Goal: Communication & Community: Answer question/provide support

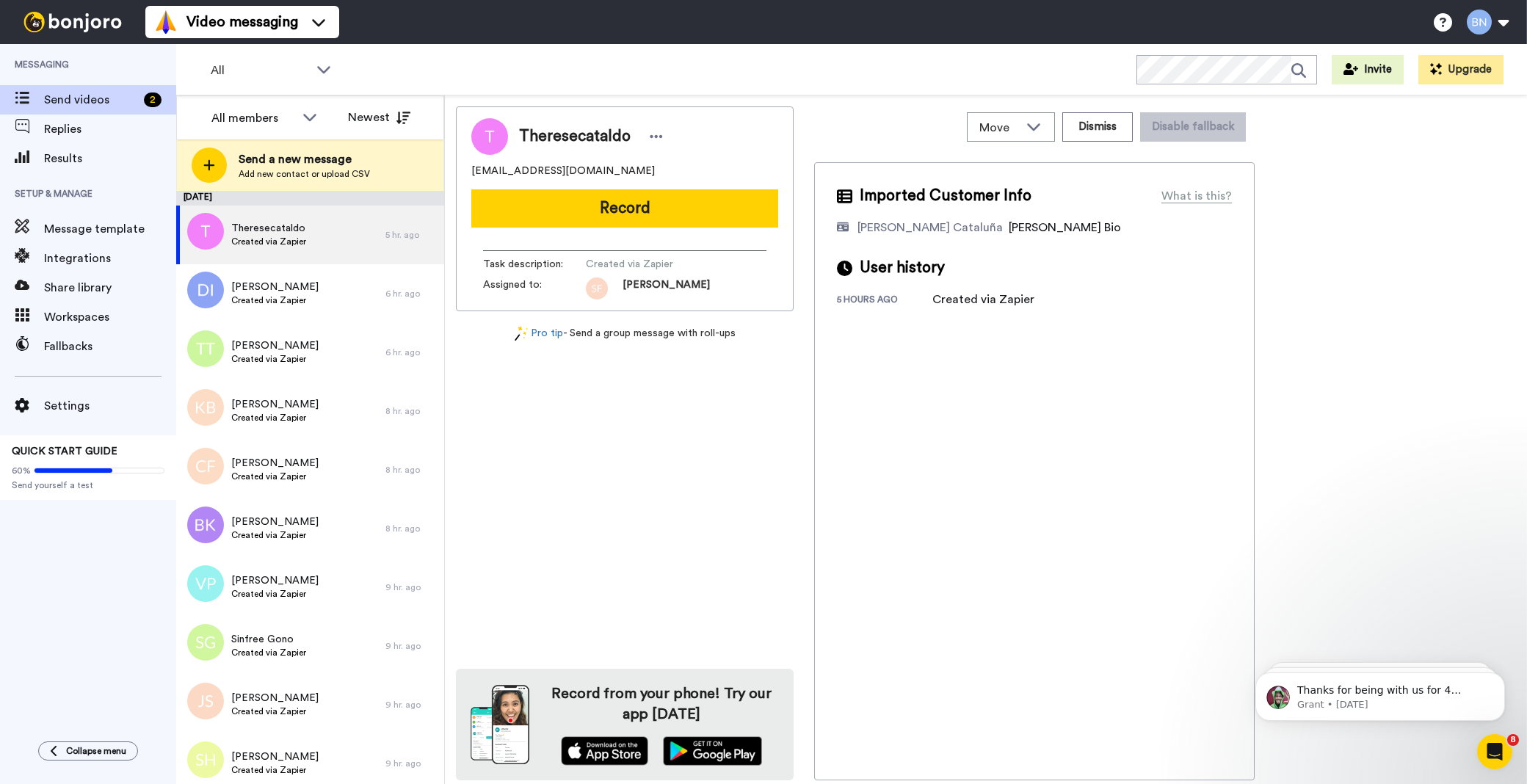
scroll to position [3383, 0]
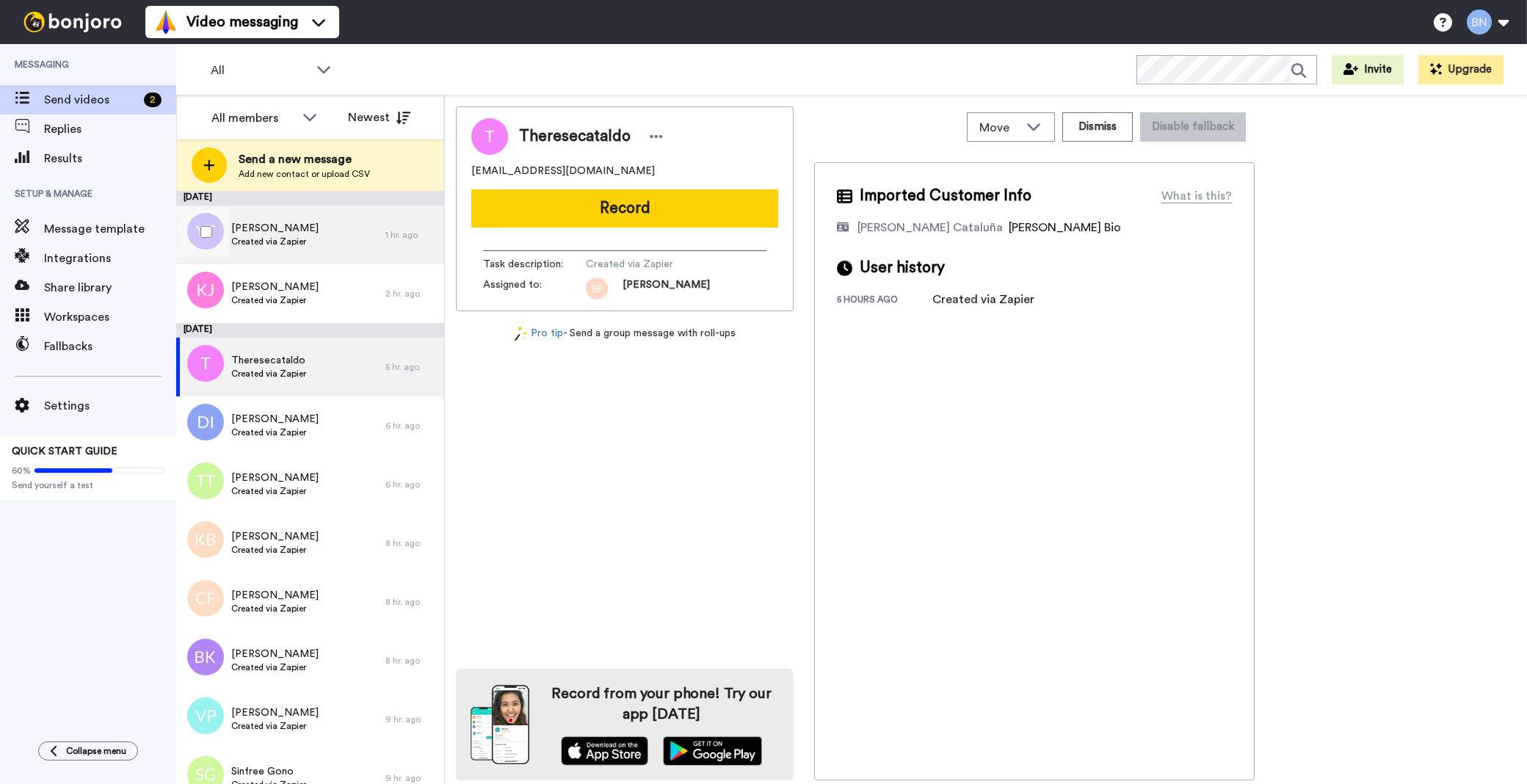
click at [293, 247] on span "Created via Zapier" at bounding box center [275, 241] width 87 height 12
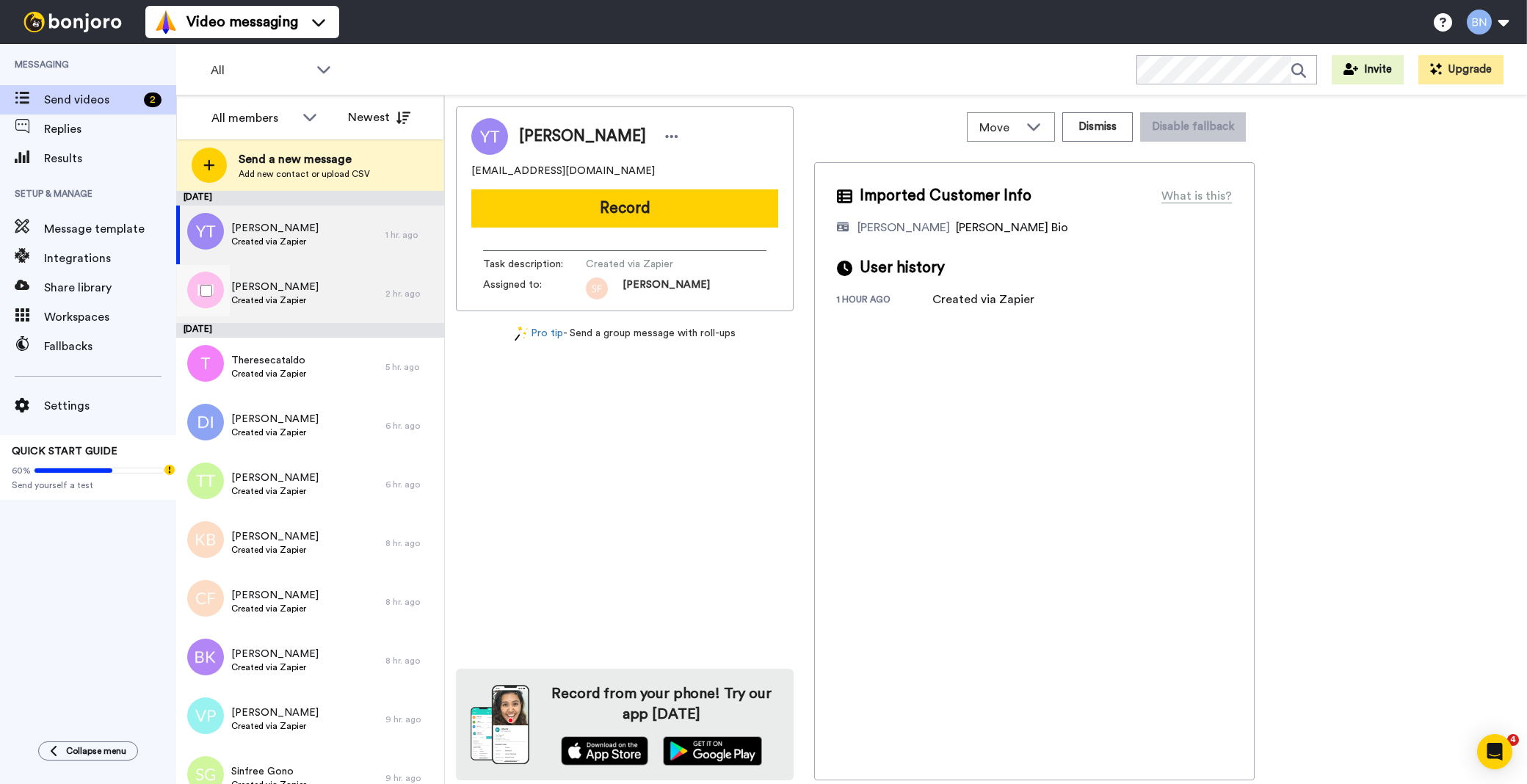
click at [285, 302] on span "Created via Zapier" at bounding box center [275, 300] width 87 height 12
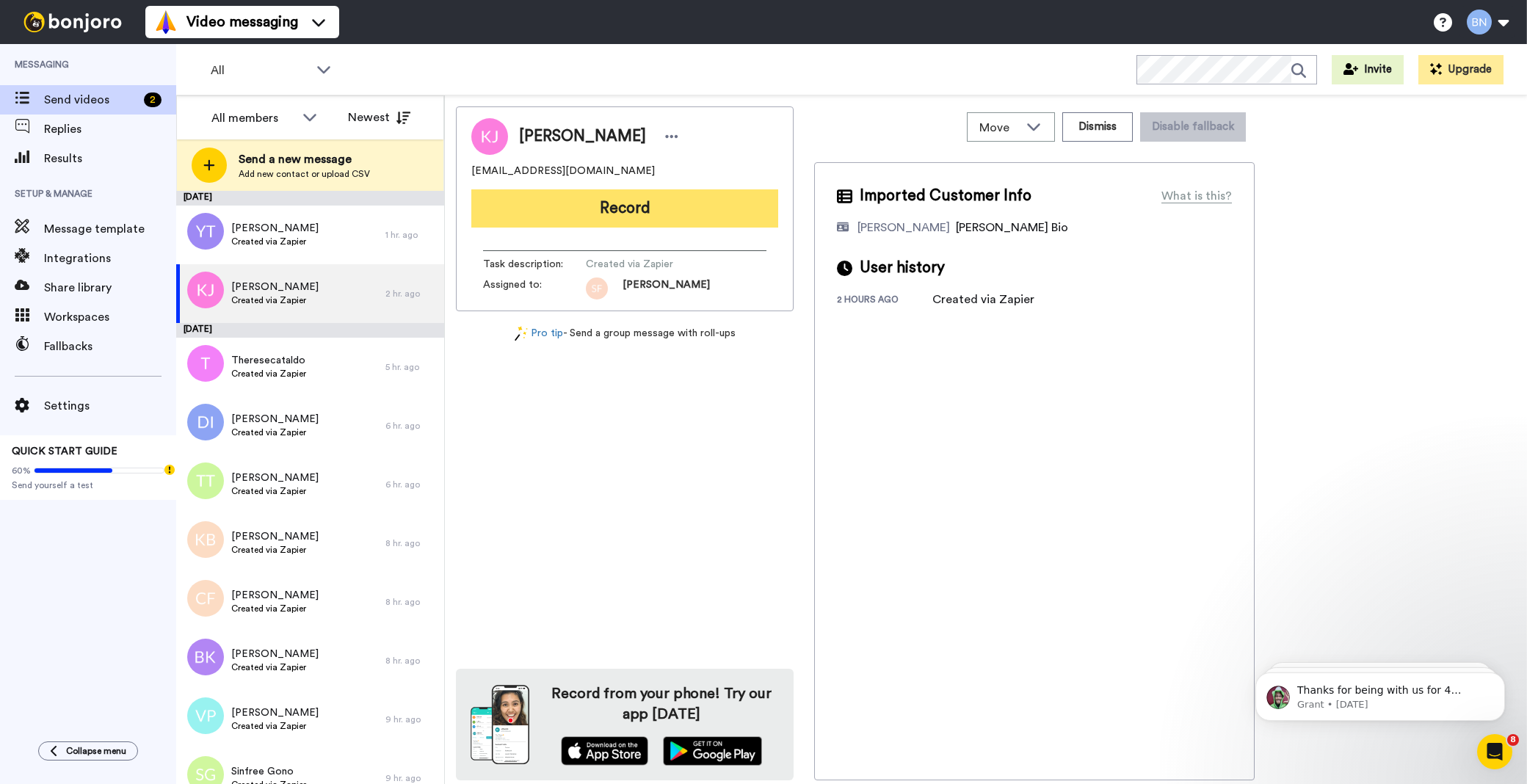
click at [659, 205] on button "Record" at bounding box center [624, 208] width 307 height 38
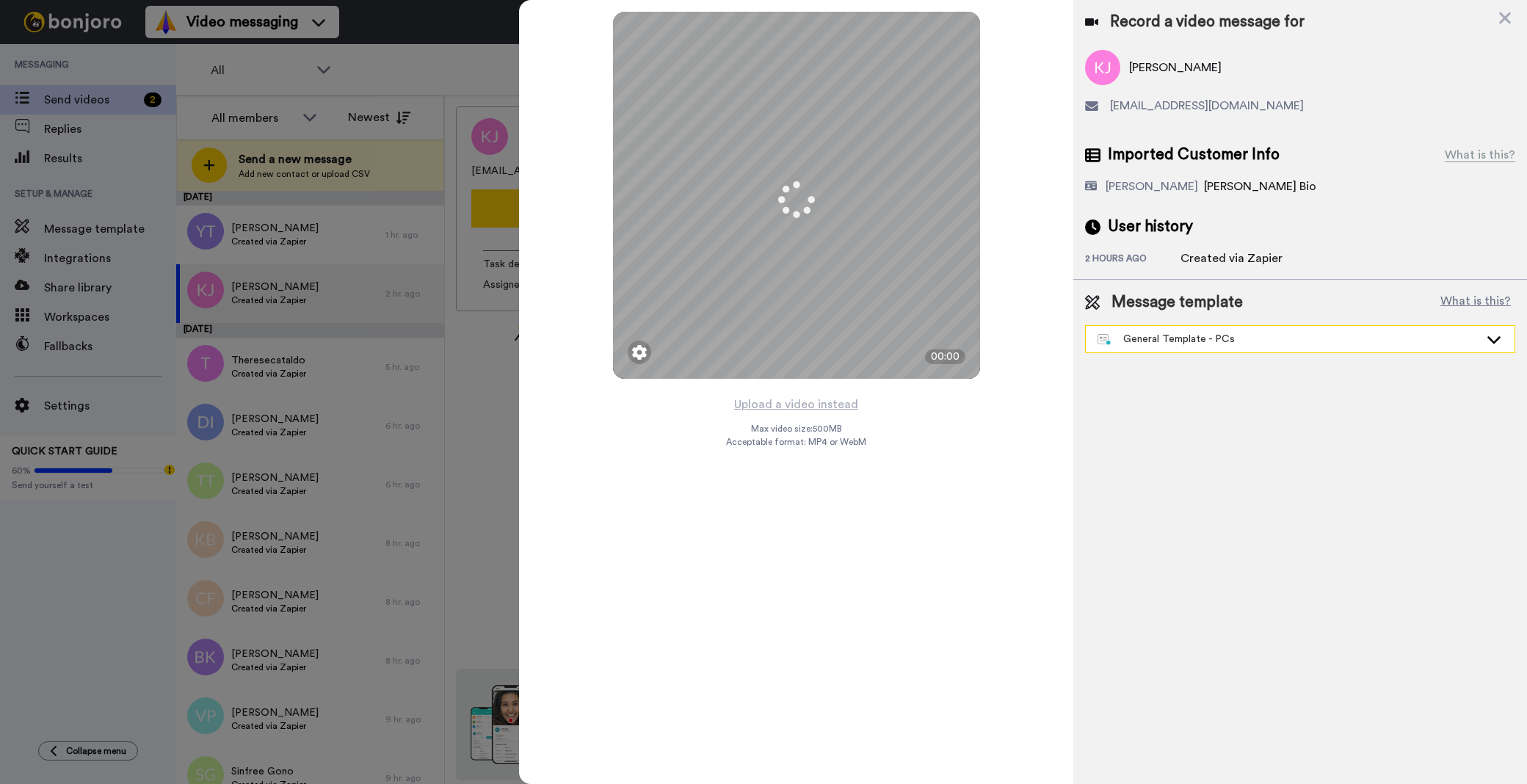
click at [1243, 340] on div "General Template - PCs" at bounding box center [1287, 339] width 382 height 15
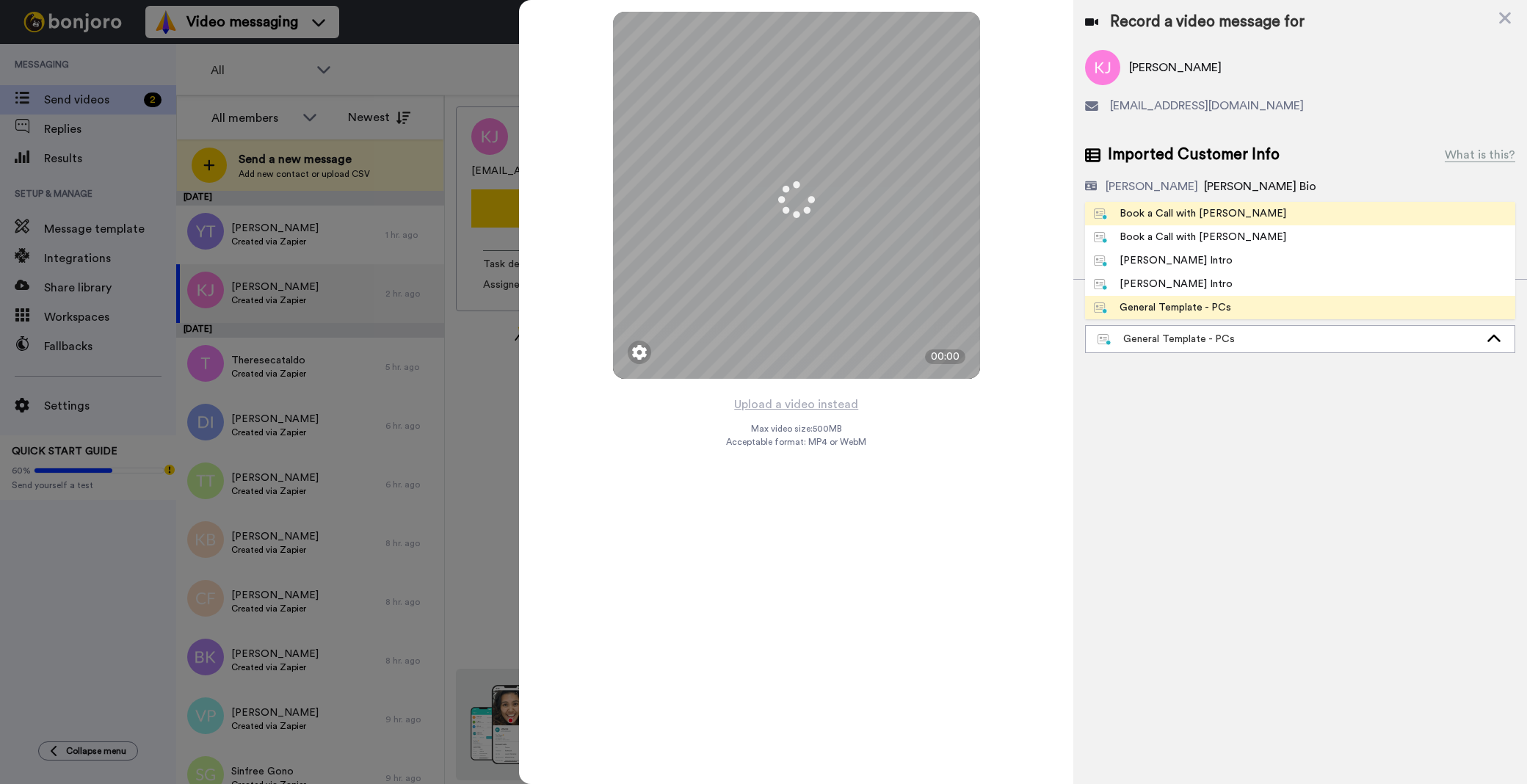
click at [1151, 218] on div "Book a Call with Bruce" at bounding box center [1189, 214] width 192 height 15
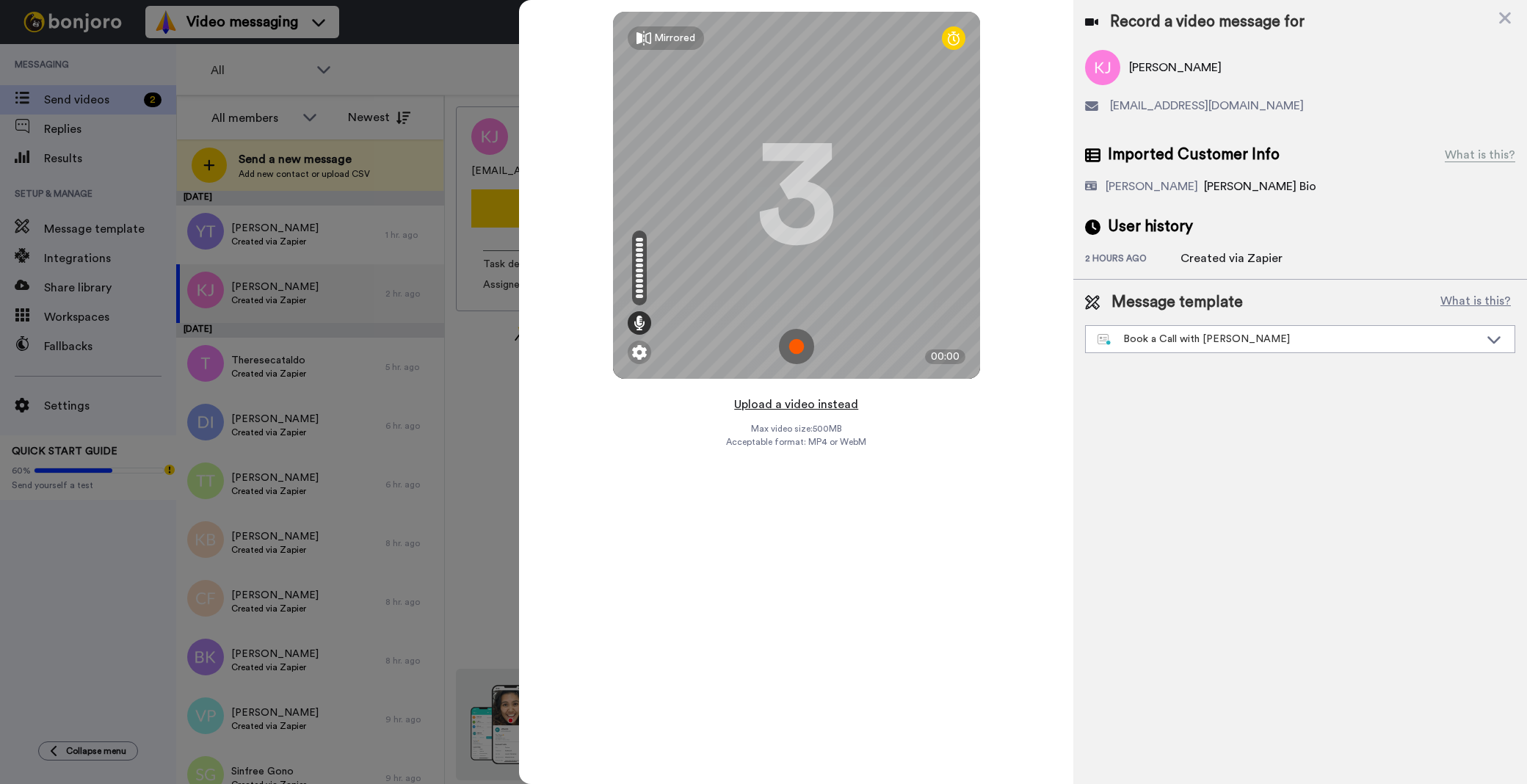
click at [819, 408] on button "Upload a video instead" at bounding box center [796, 404] width 133 height 19
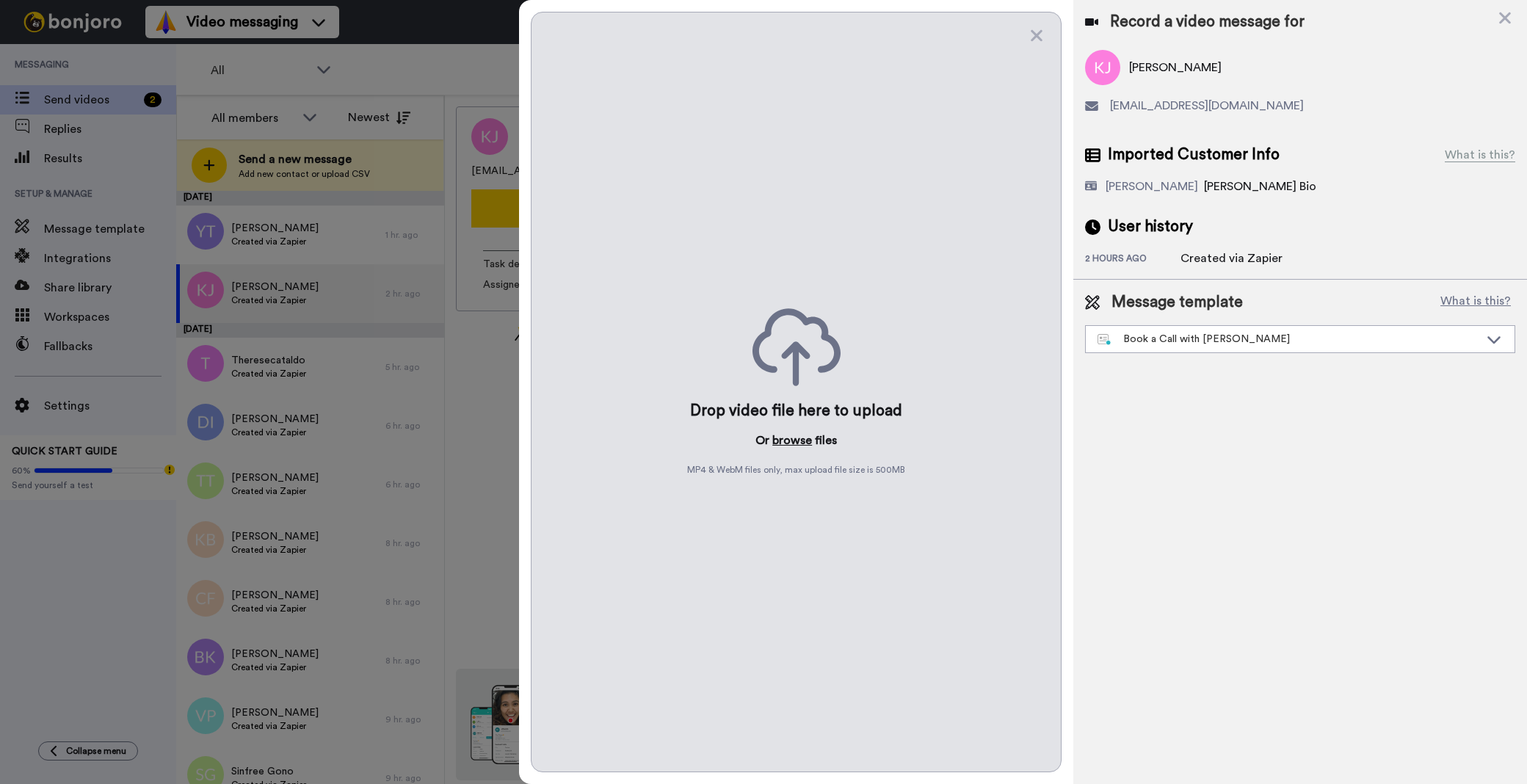
click at [783, 443] on button "browse" at bounding box center [792, 440] width 40 height 18
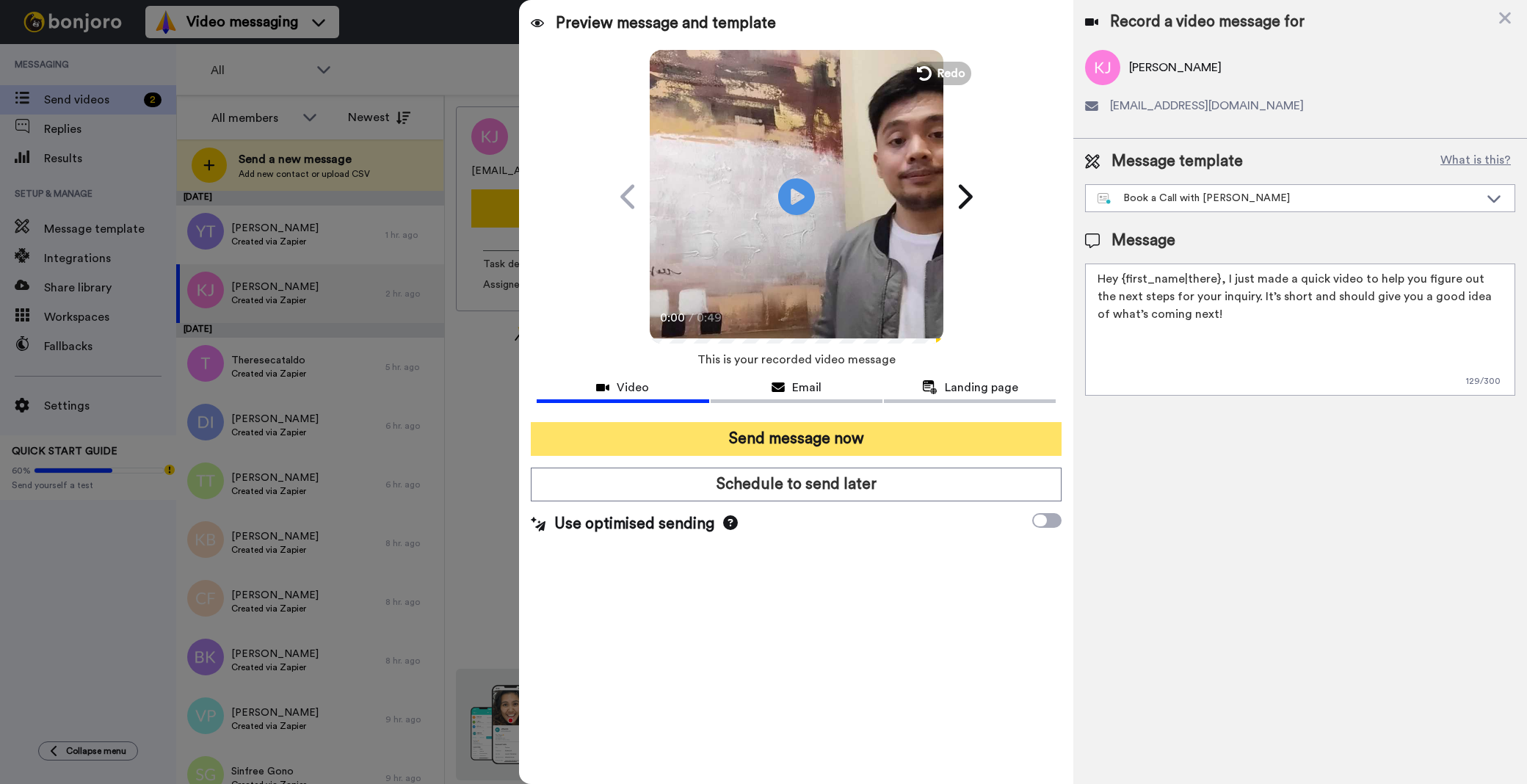
click at [885, 443] on button "Send message now" at bounding box center [796, 438] width 531 height 34
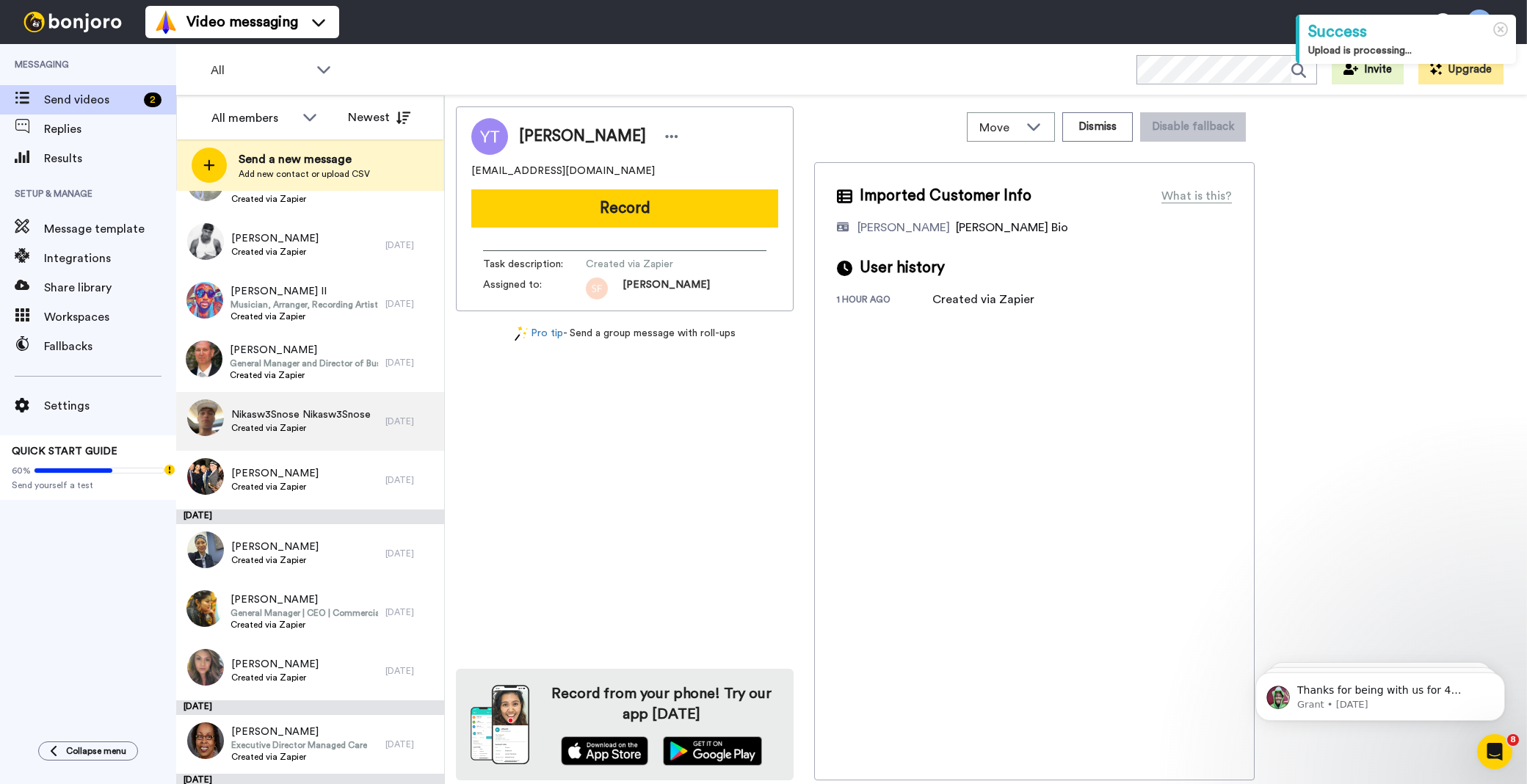
scroll to position [3457, 0]
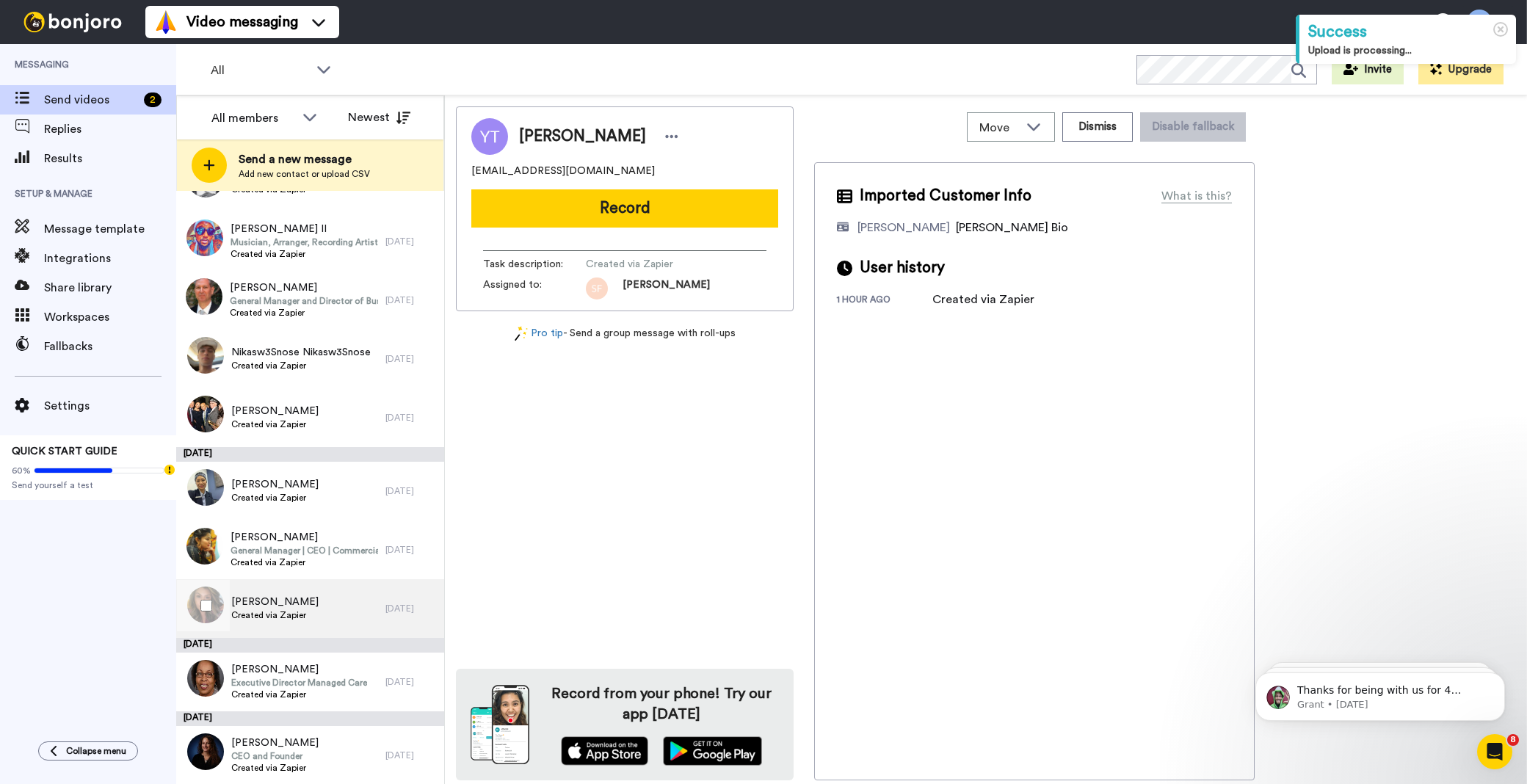
click at [326, 595] on div "ROSA Jacquez Created via Zapier" at bounding box center [280, 607] width 209 height 58
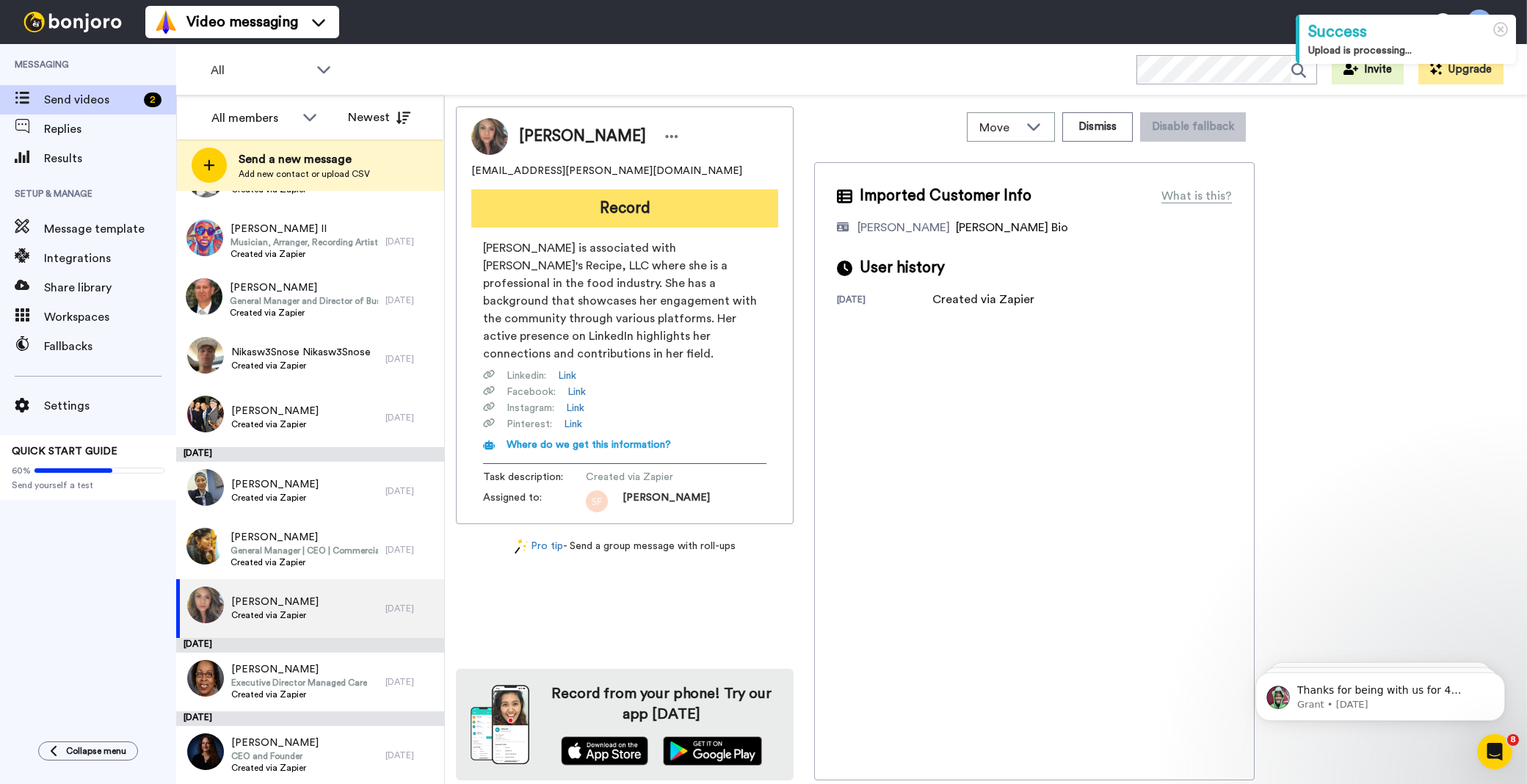
click at [697, 201] on button "Record" at bounding box center [624, 208] width 307 height 38
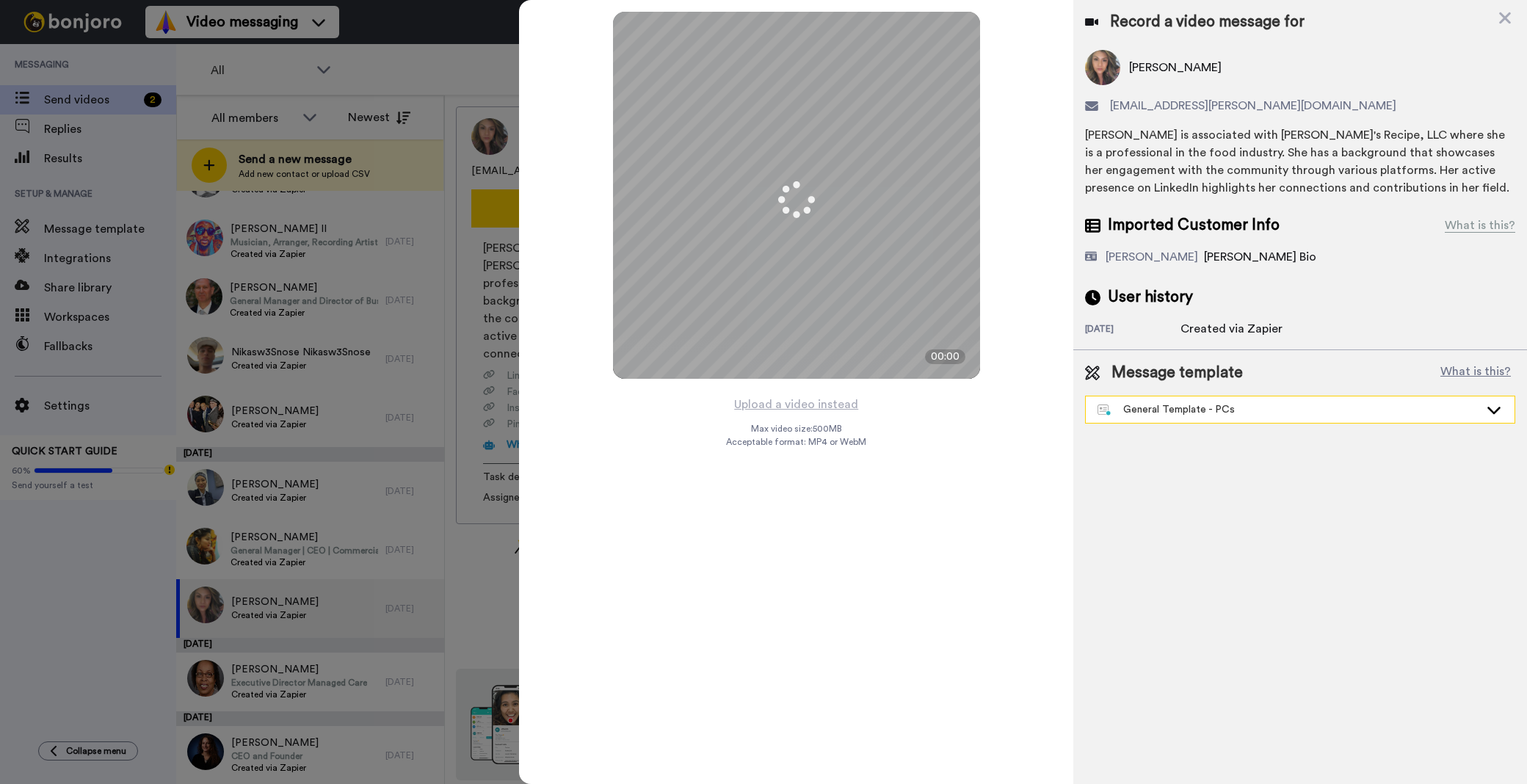
click at [1155, 417] on div "General Template - PCs" at bounding box center [1299, 410] width 428 height 27
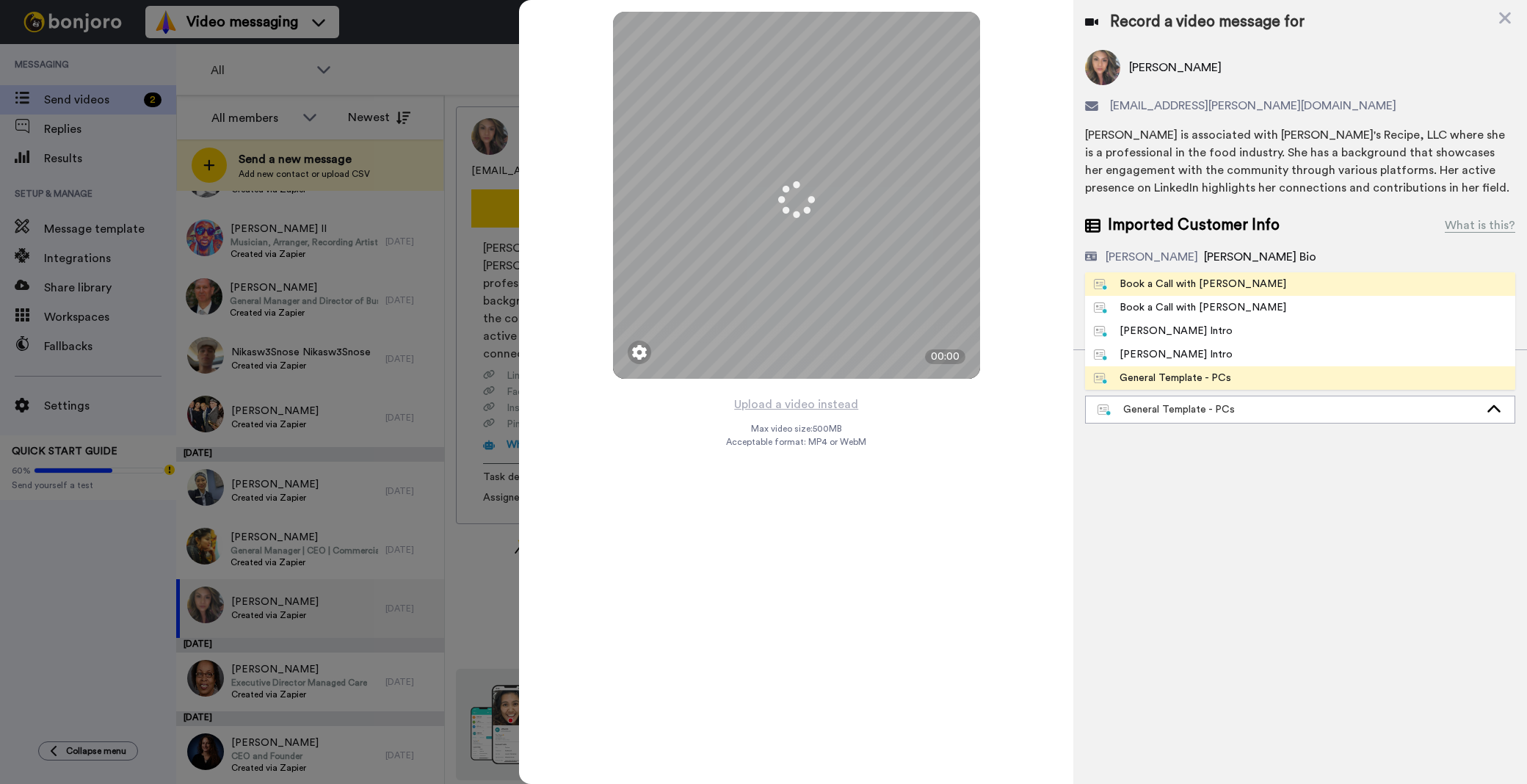
click at [1153, 283] on div "Book a Call with [PERSON_NAME]" at bounding box center [1189, 284] width 192 height 15
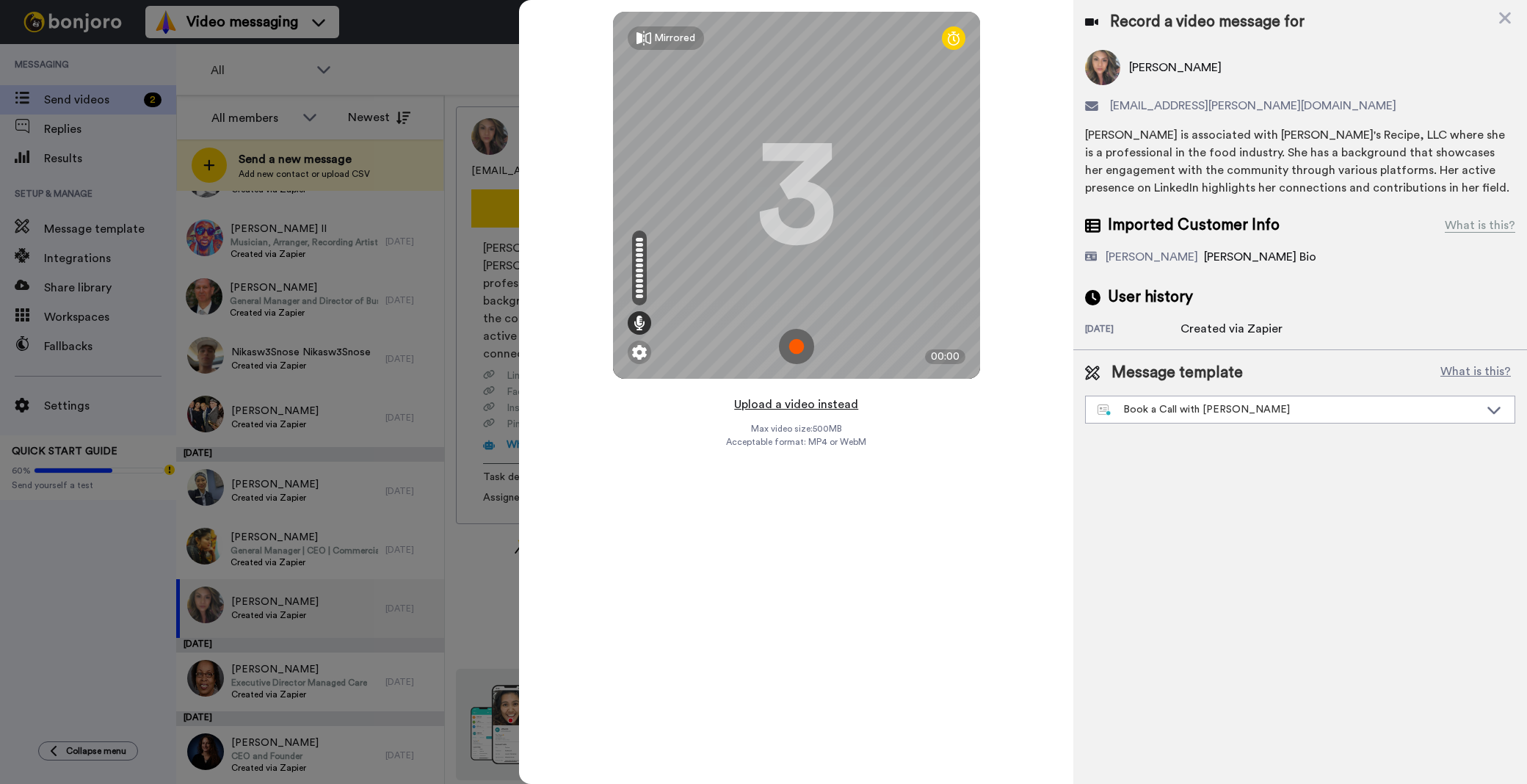
click at [833, 398] on button "Upload a video instead" at bounding box center [796, 404] width 133 height 19
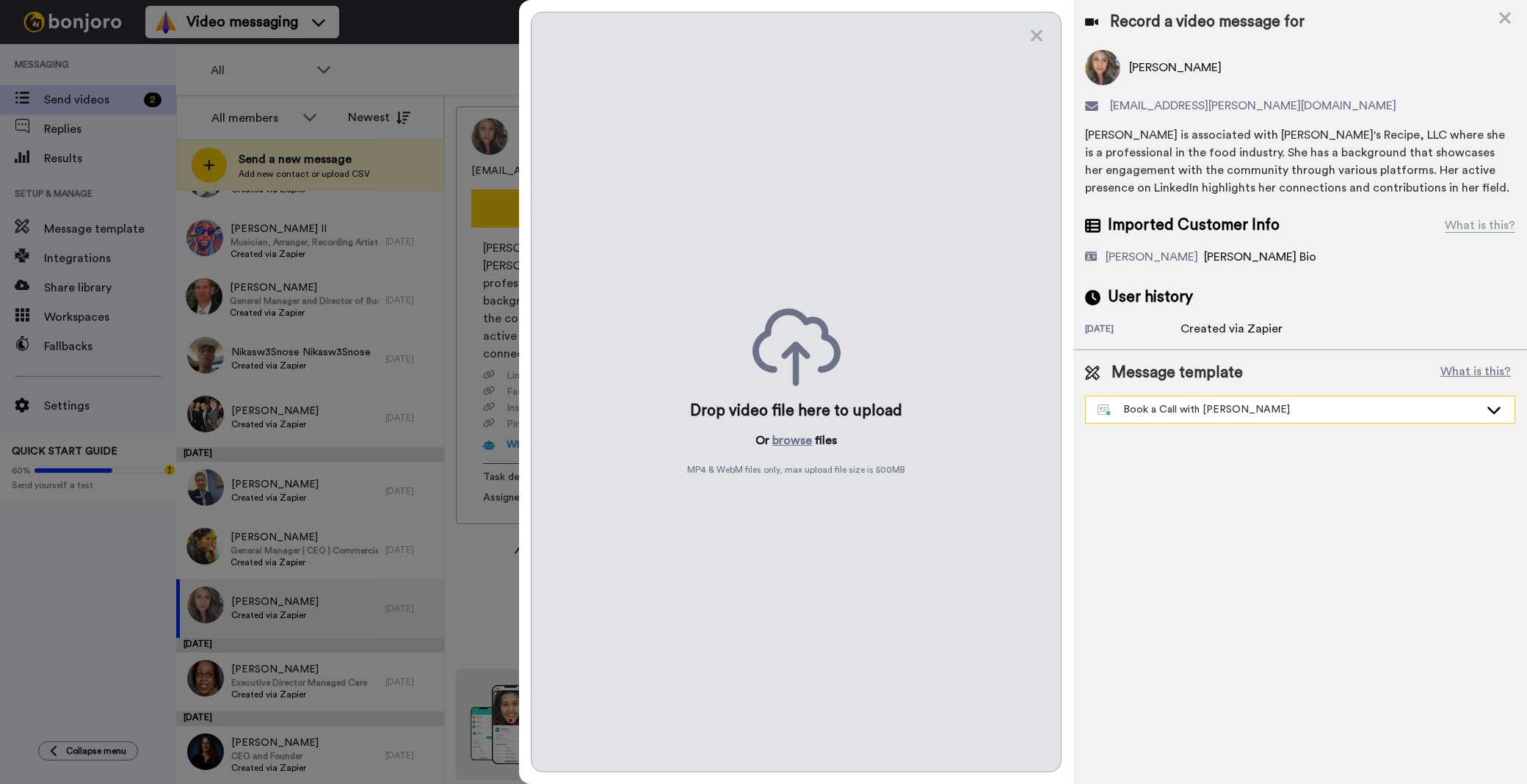
click at [1182, 410] on div "Book a Call with [PERSON_NAME]" at bounding box center [1287, 410] width 382 height 15
click at [790, 446] on button "browse" at bounding box center [792, 440] width 40 height 18
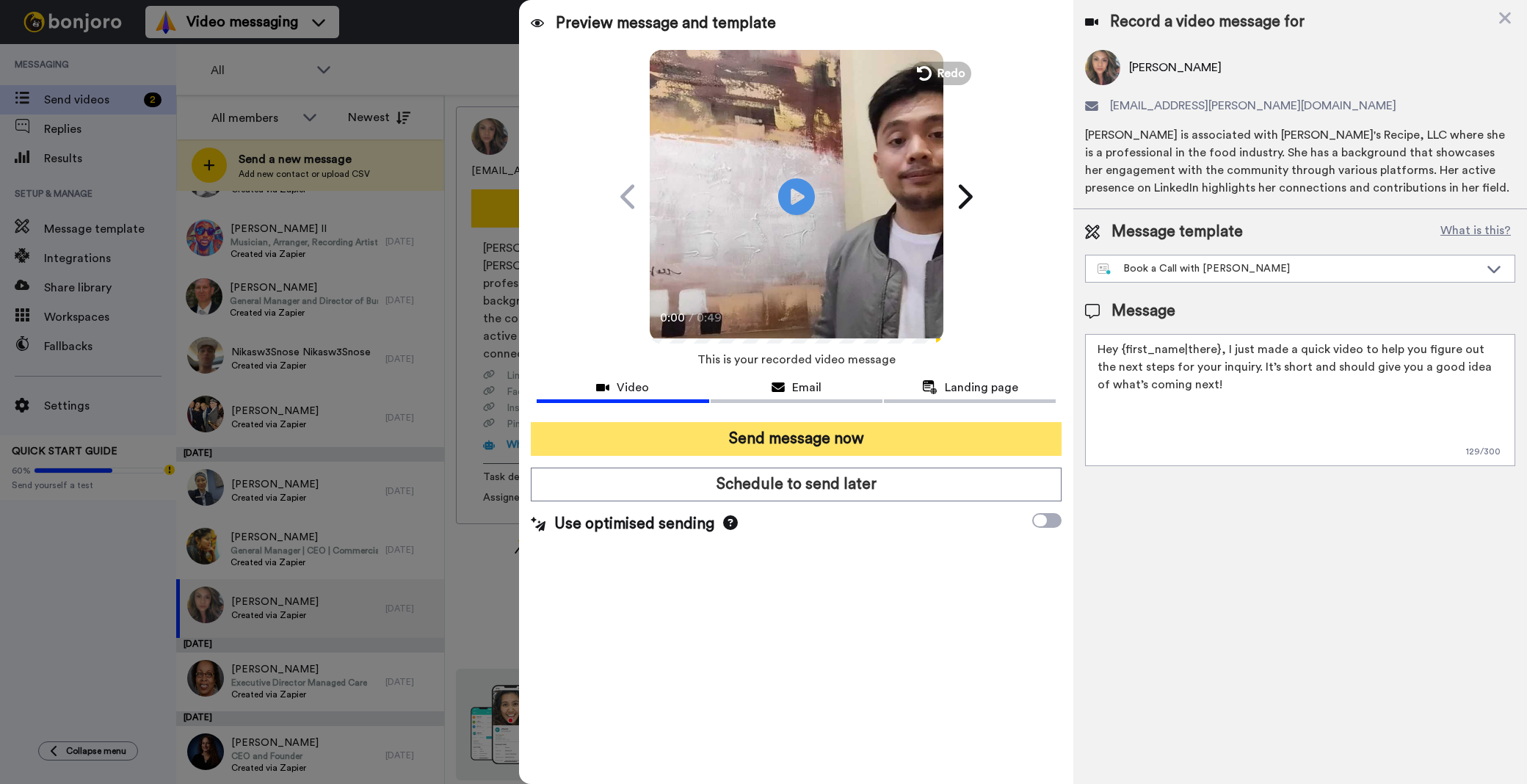
click at [963, 442] on button "Send message now" at bounding box center [796, 438] width 531 height 34
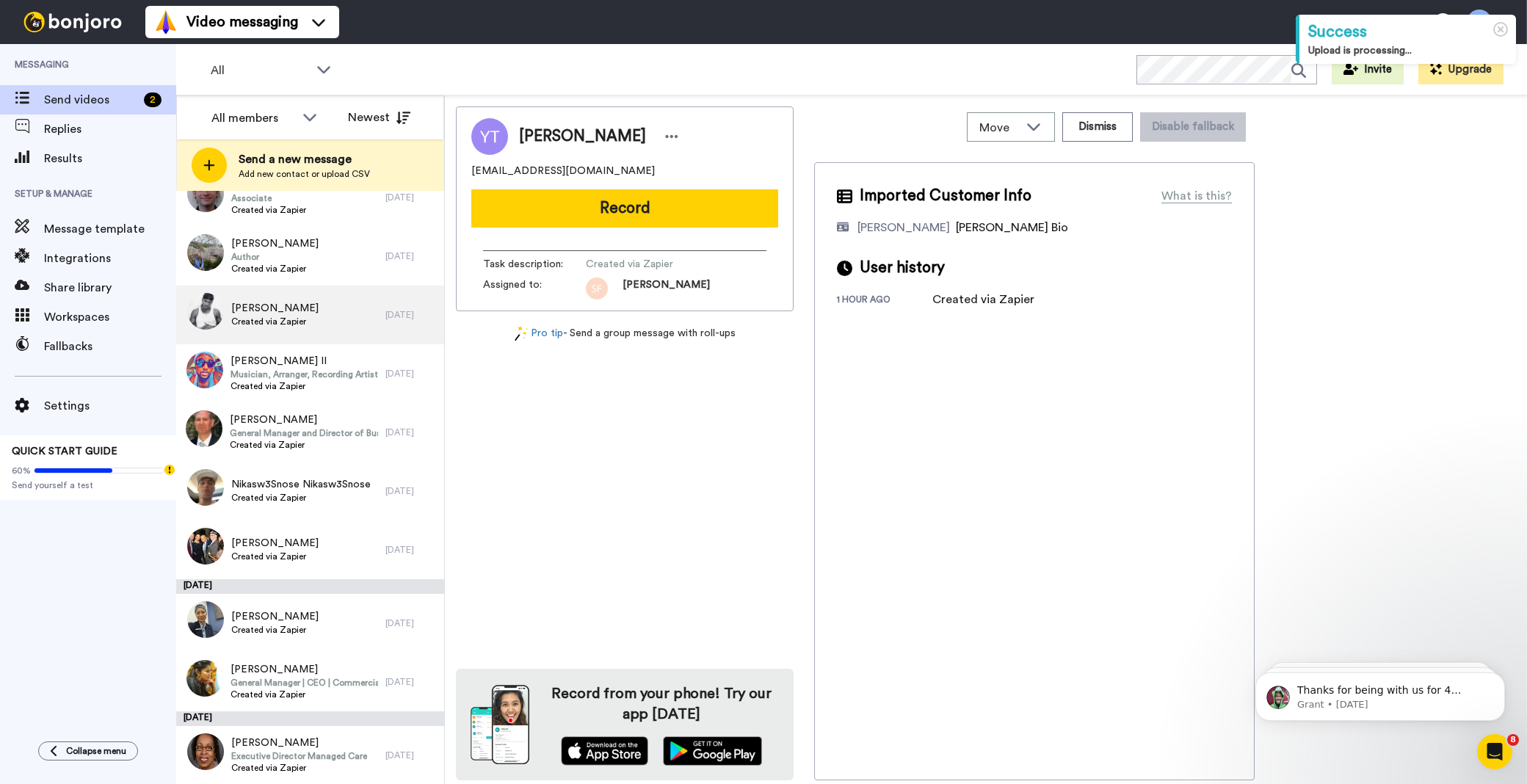
scroll to position [3398, 0]
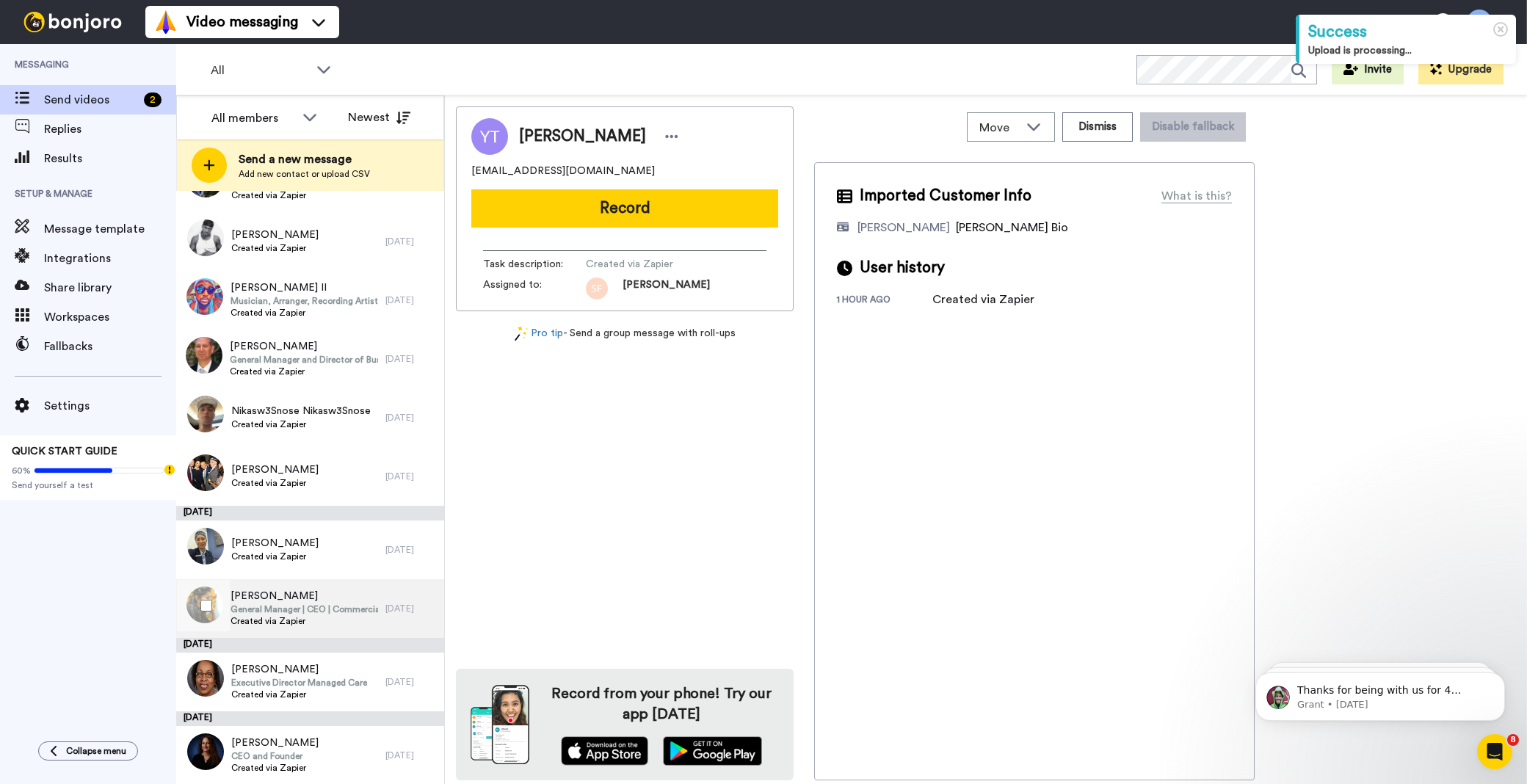
click at [276, 593] on span "[PERSON_NAME]" at bounding box center [304, 595] width 148 height 15
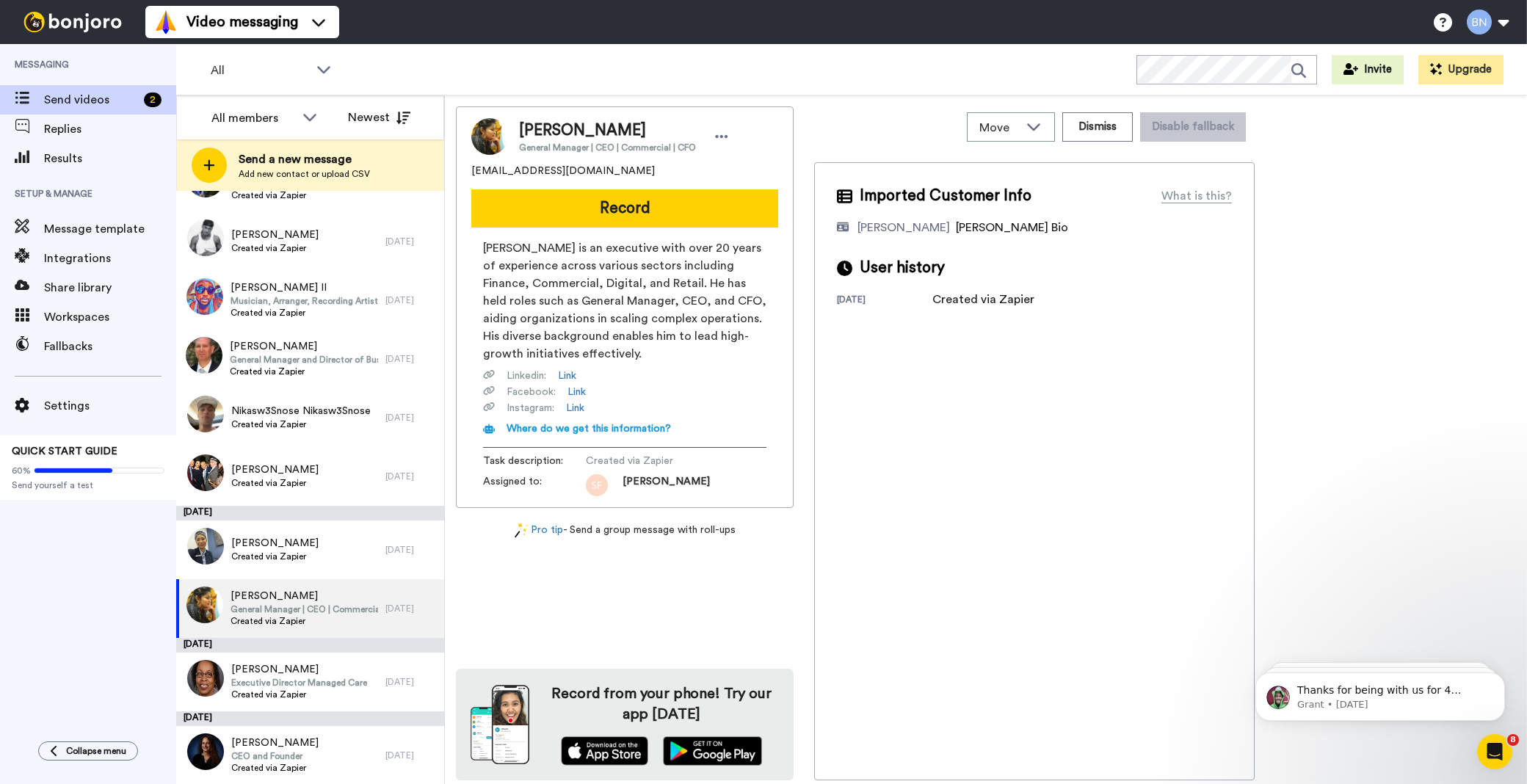
click at [728, 205] on button "Record" at bounding box center [624, 208] width 307 height 38
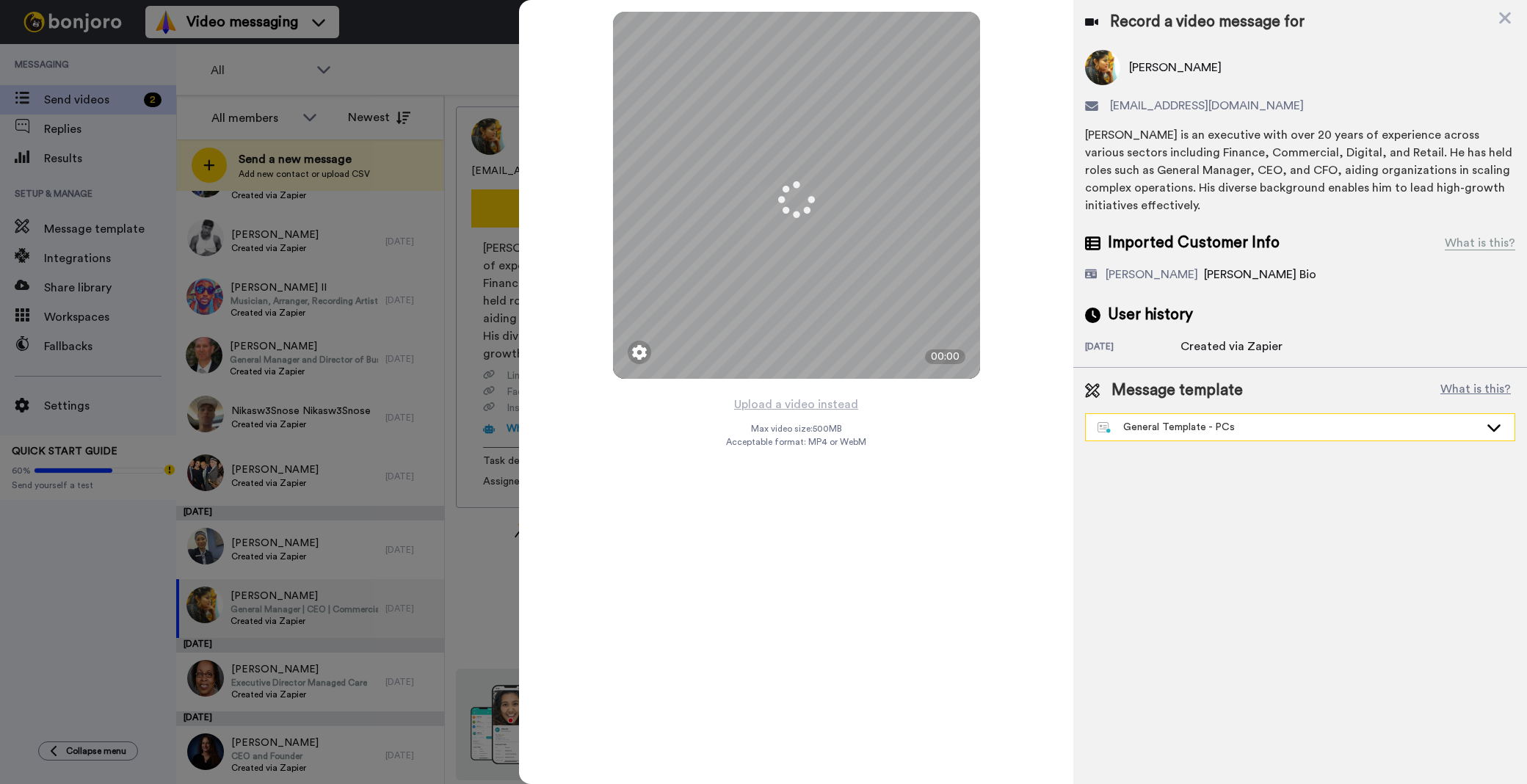
click at [1148, 424] on div "General Template - PCs" at bounding box center [1287, 427] width 382 height 15
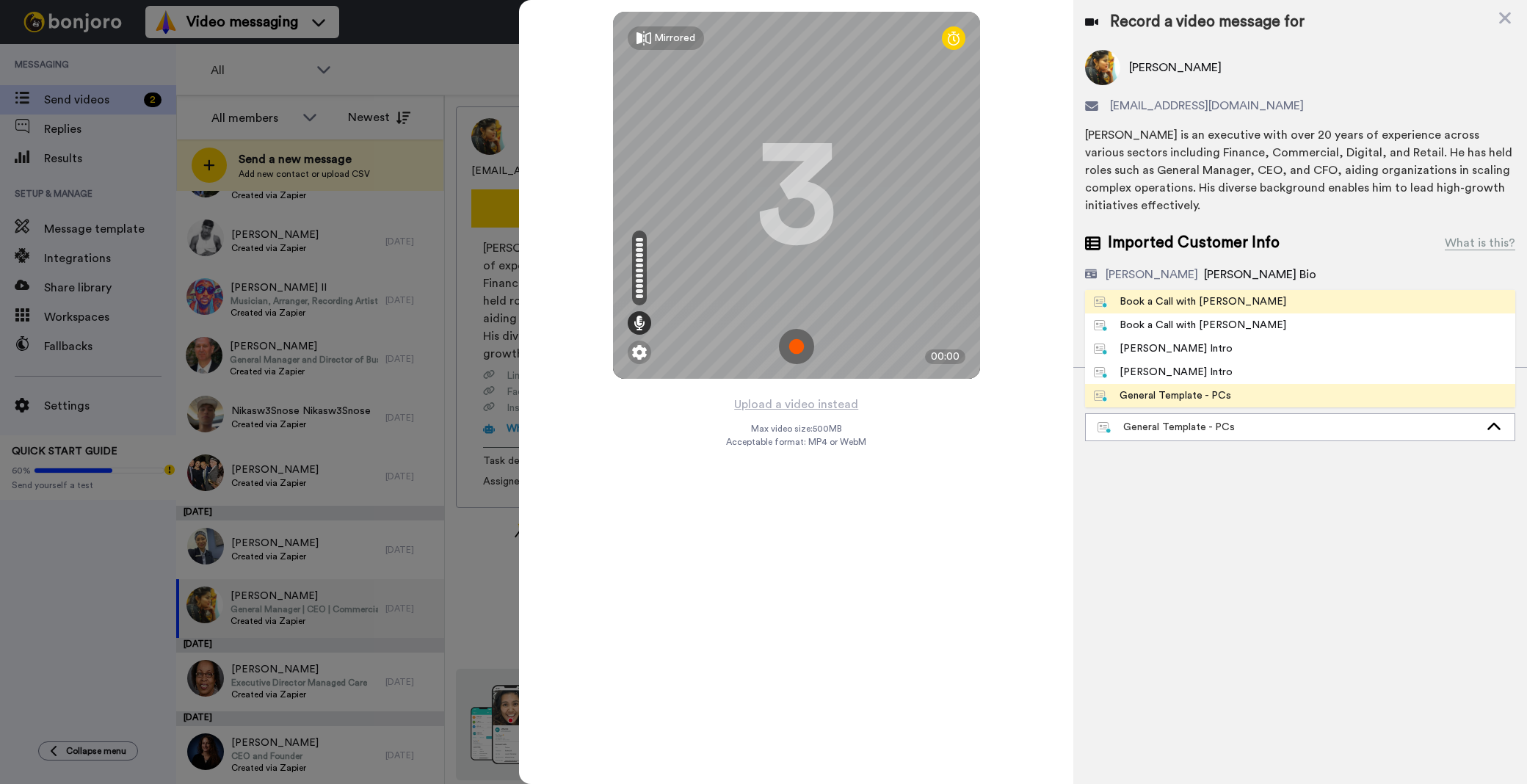
click at [1195, 308] on div "Book a Call with Bruce" at bounding box center [1189, 301] width 192 height 15
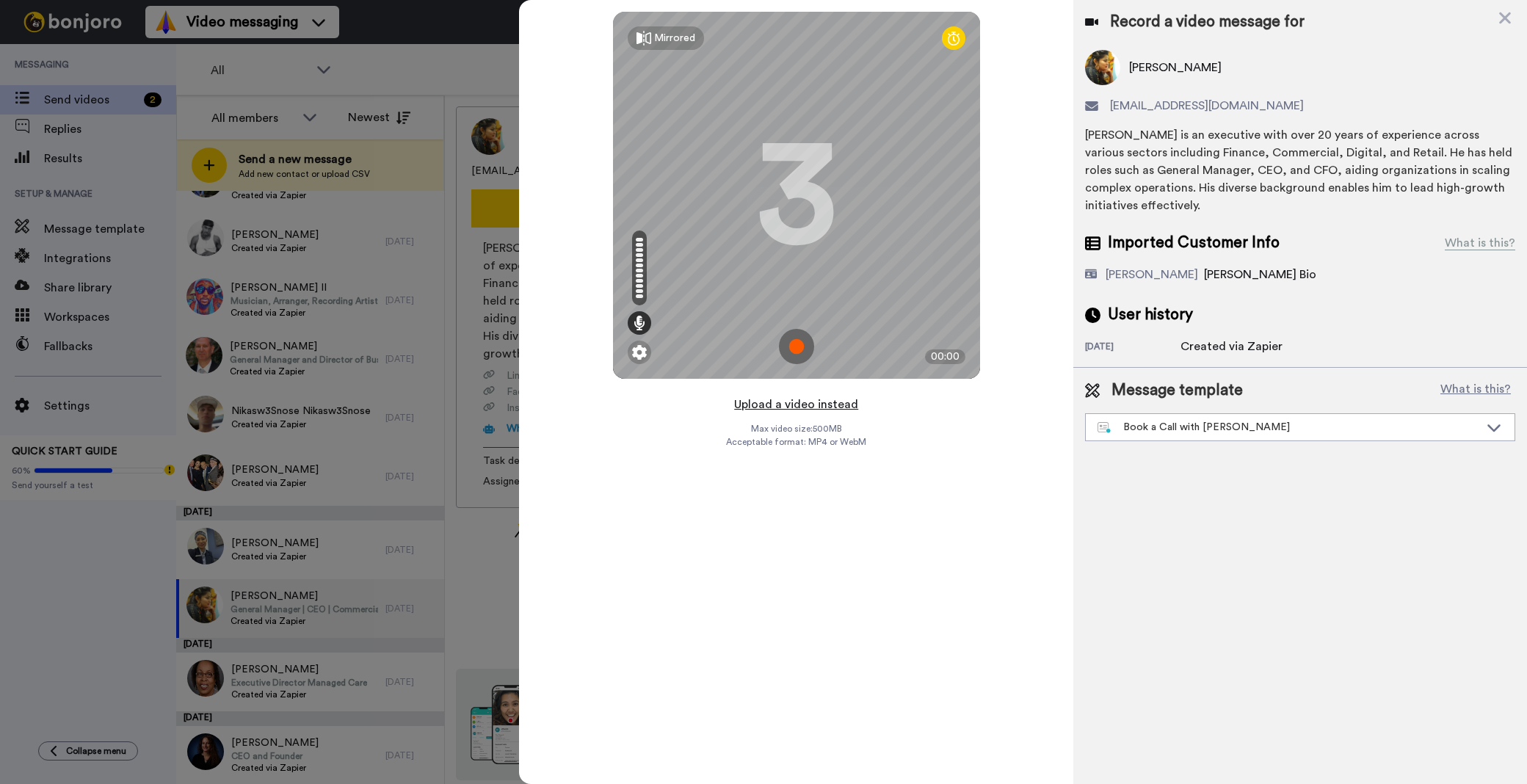
click at [802, 397] on button "Upload a video instead" at bounding box center [796, 404] width 133 height 19
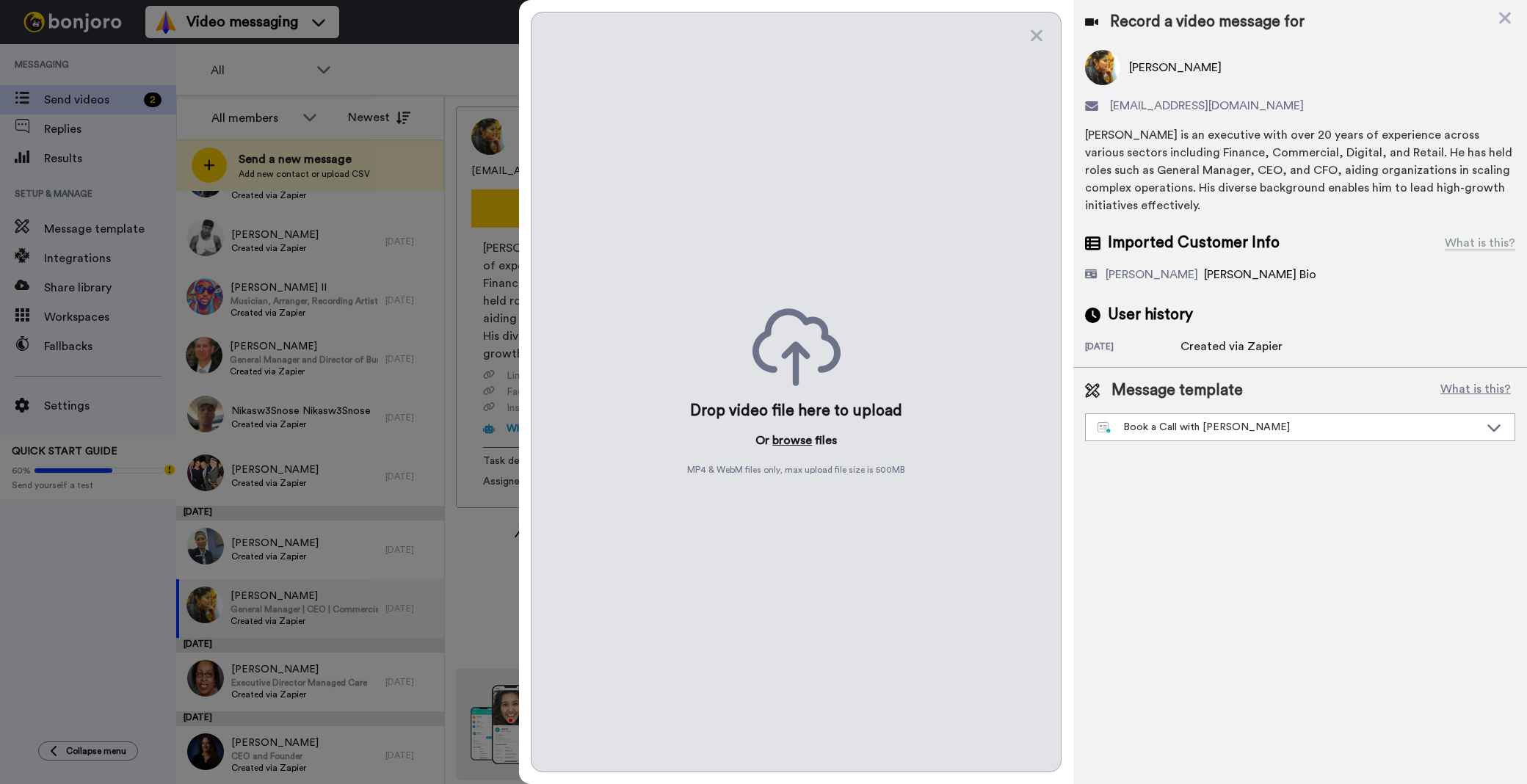
click at [783, 439] on button "browse" at bounding box center [792, 440] width 40 height 18
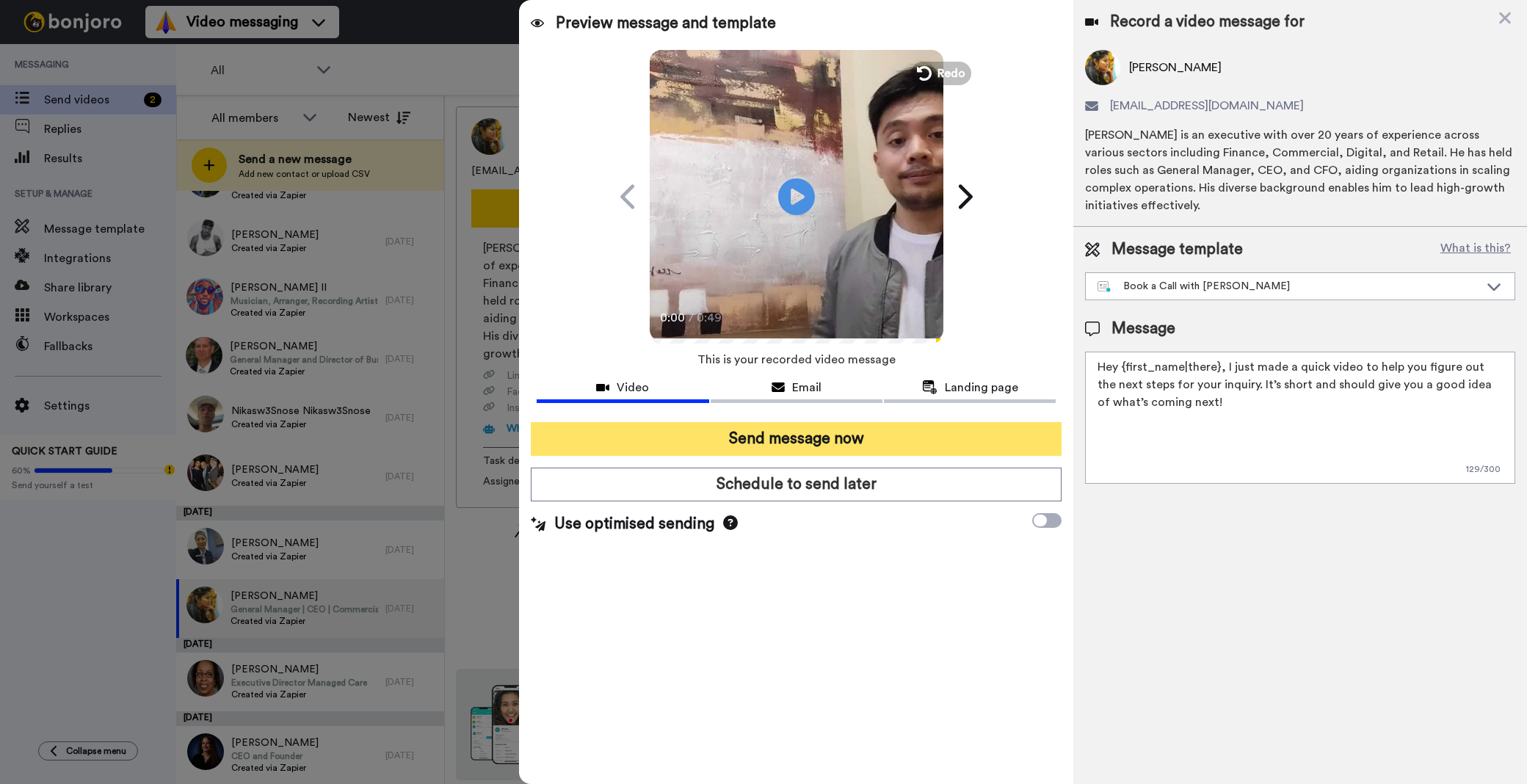
click at [877, 443] on button "Send message now" at bounding box center [796, 438] width 531 height 34
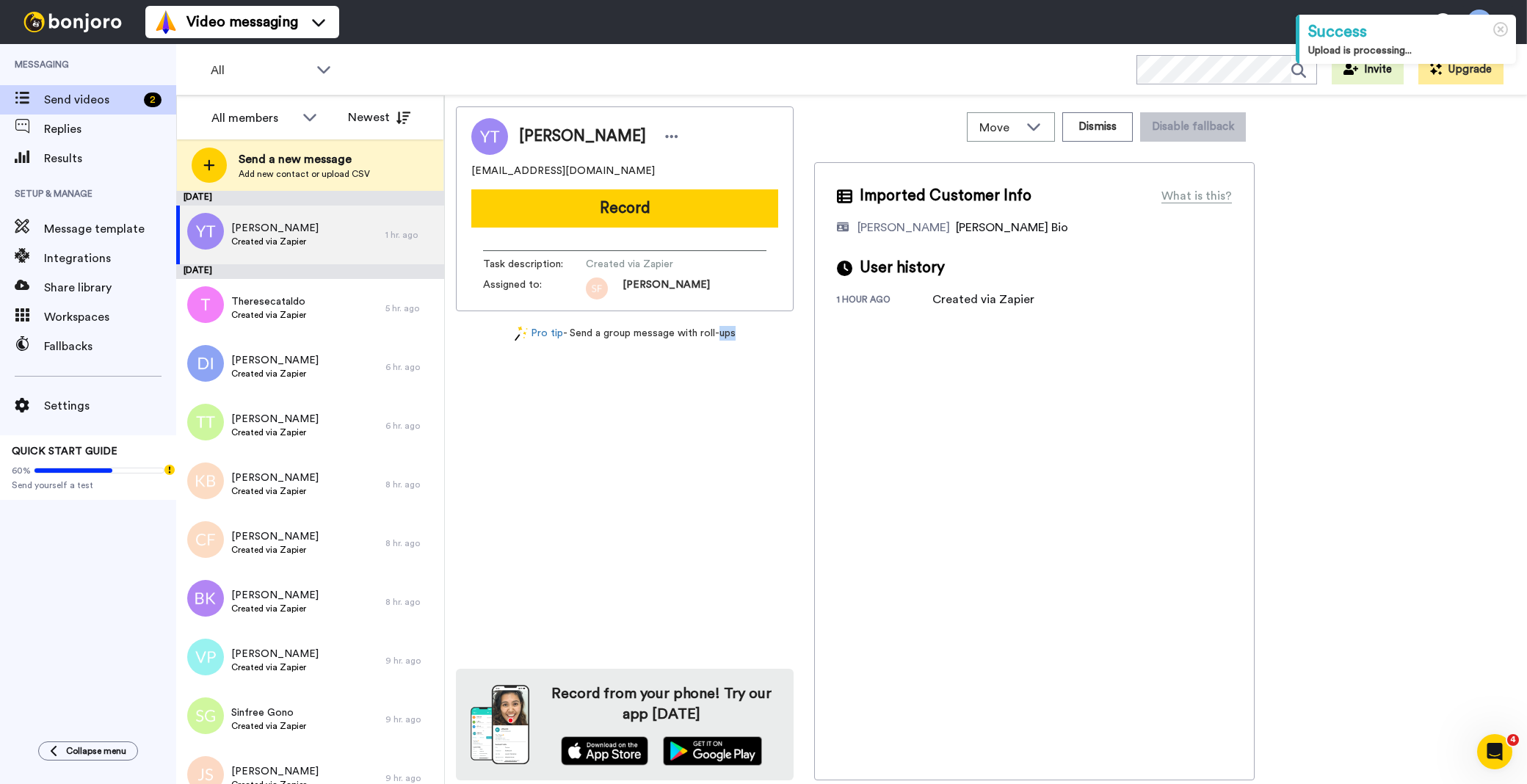
drag, startPoint x: 730, startPoint y: 463, endPoint x: 720, endPoint y: 468, distance: 11.2
click at [720, 468] on div "[PERSON_NAME] [PERSON_NAME][EMAIL_ADDRESS][PERSON_NAME][DOMAIN_NAME] Record Tas…" at bounding box center [624, 443] width 338 height 674
drag, startPoint x: 720, startPoint y: 468, endPoint x: 512, endPoint y: 455, distance: 208.4
click at [512, 455] on div "[PERSON_NAME] [PERSON_NAME][EMAIL_ADDRESS][PERSON_NAME][DOMAIN_NAME] Record Tas…" at bounding box center [624, 443] width 338 height 674
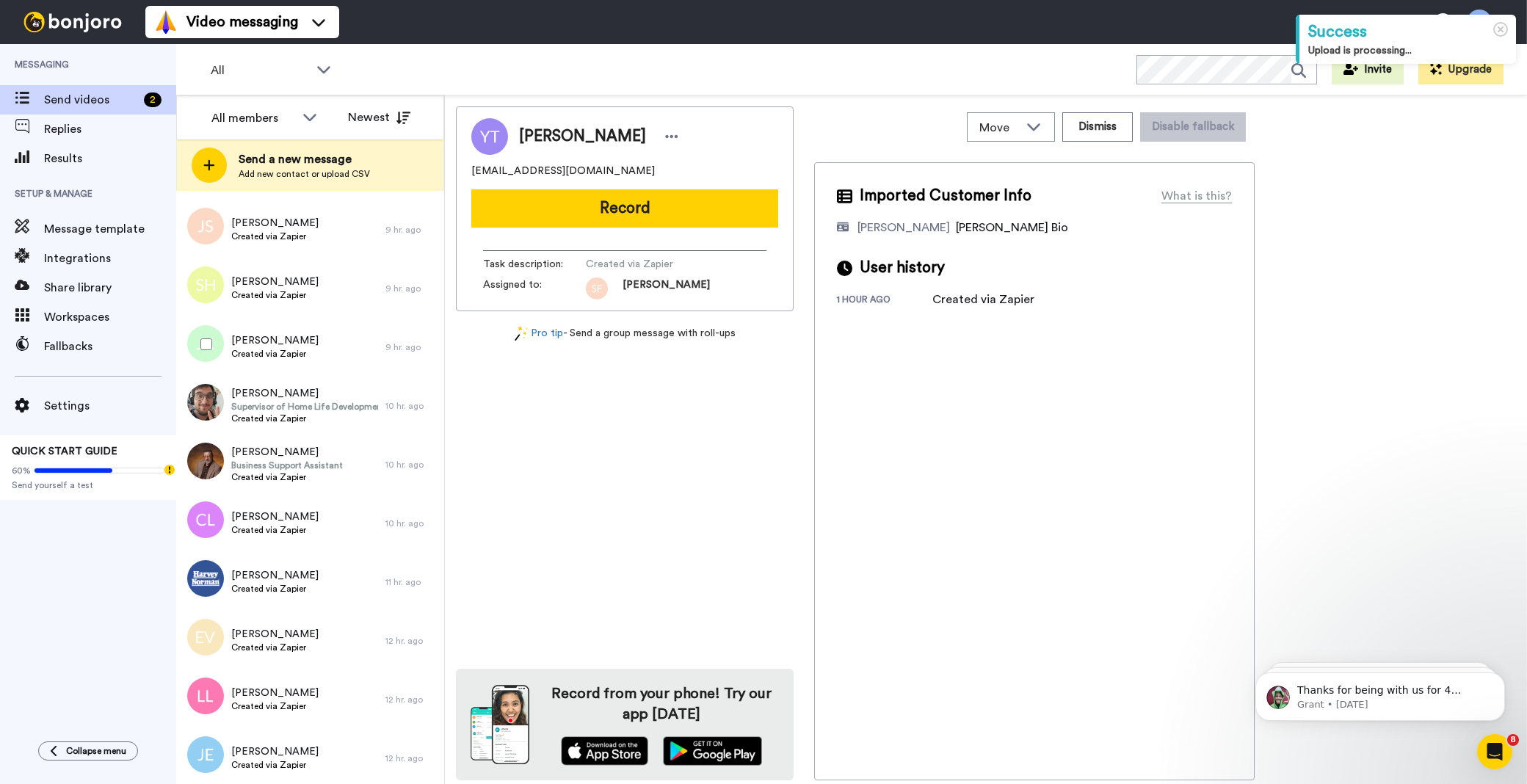
click at [407, 449] on div "[DATE] [PERSON_NAME] Created via Zapier 1 hr. ago [DATE] Theresecataldo Created…" at bounding box center [310, 391] width 268 height 1497
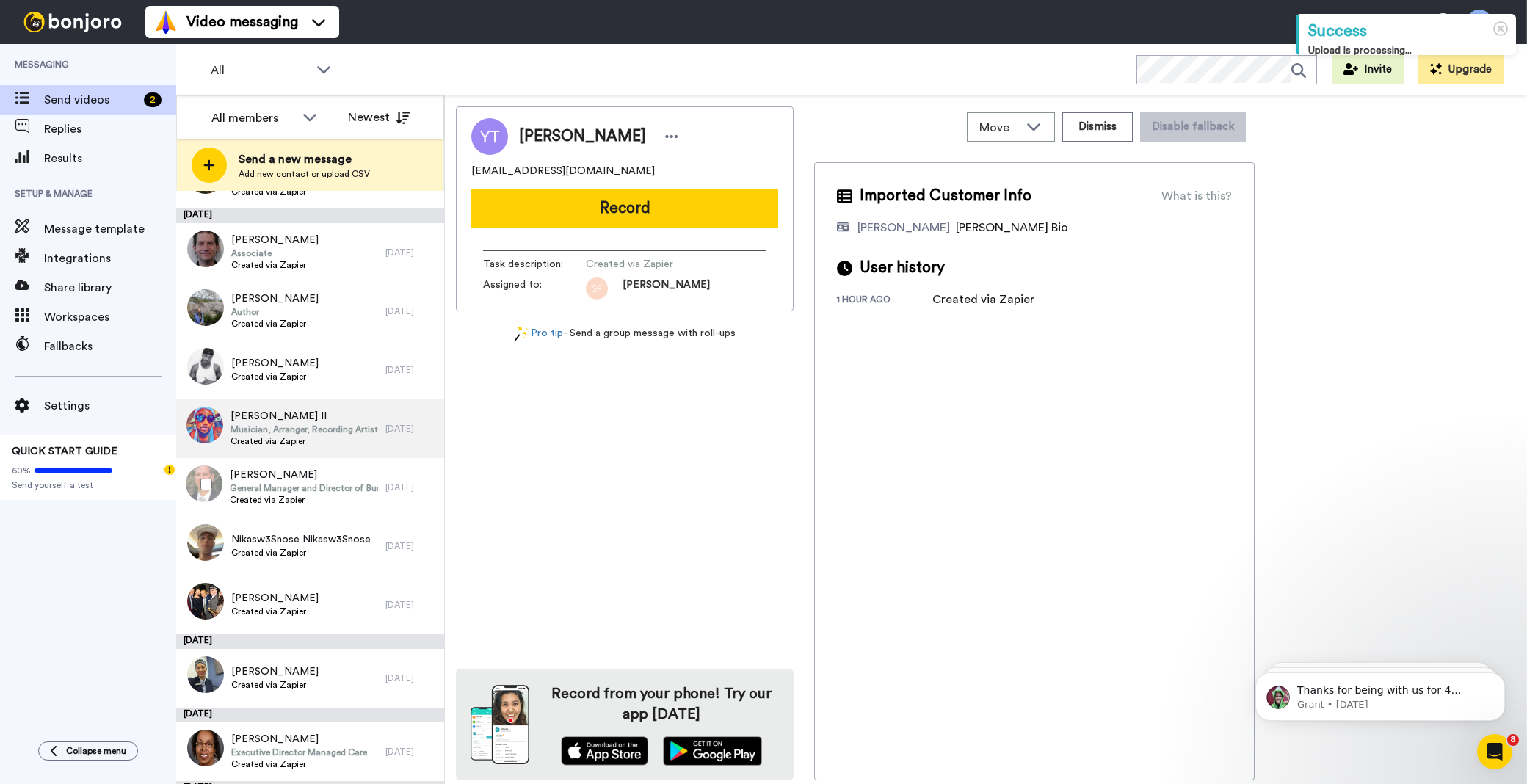
scroll to position [3339, 0]
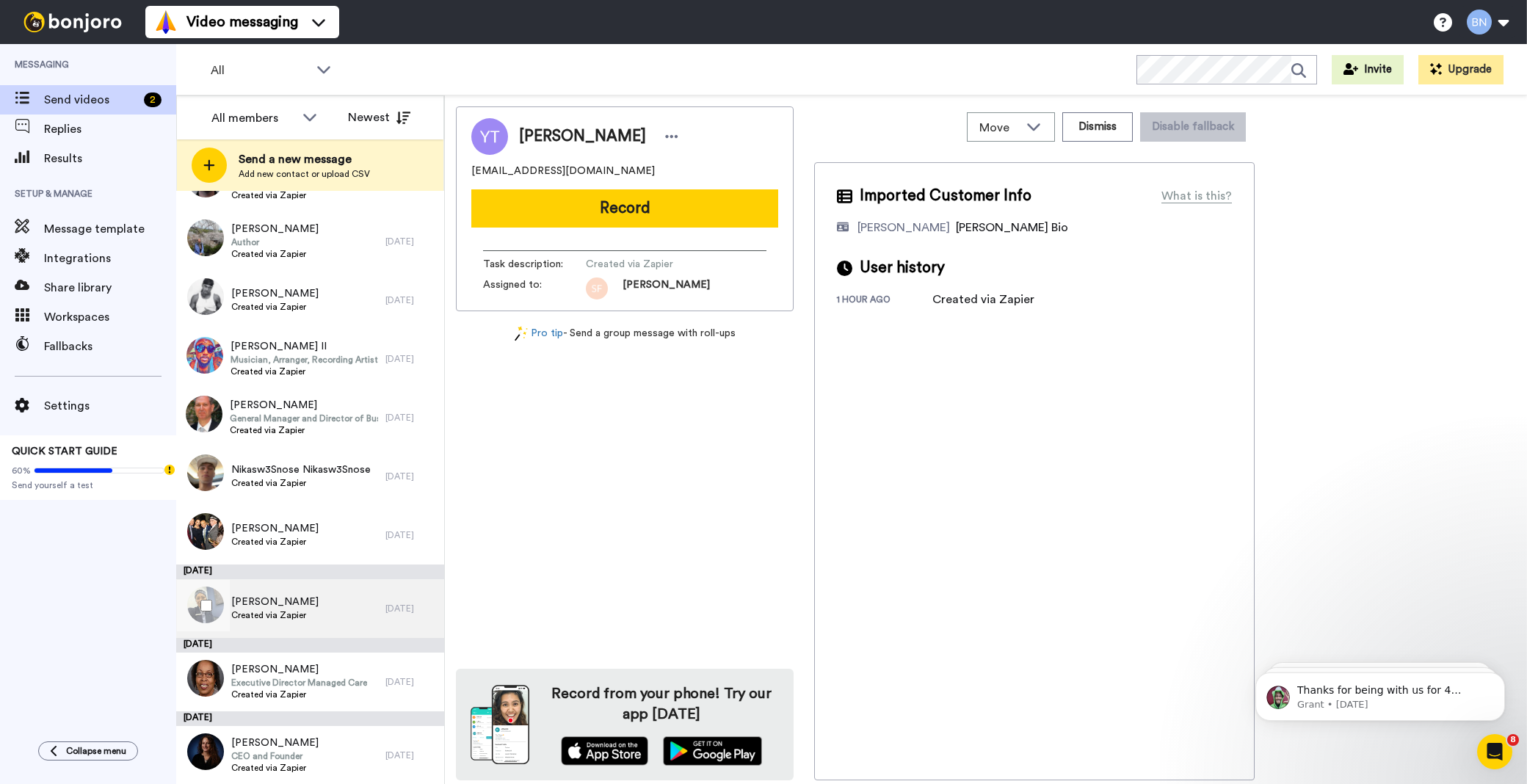
click at [348, 600] on div "[PERSON_NAME] Created via Zapier" at bounding box center [280, 607] width 209 height 58
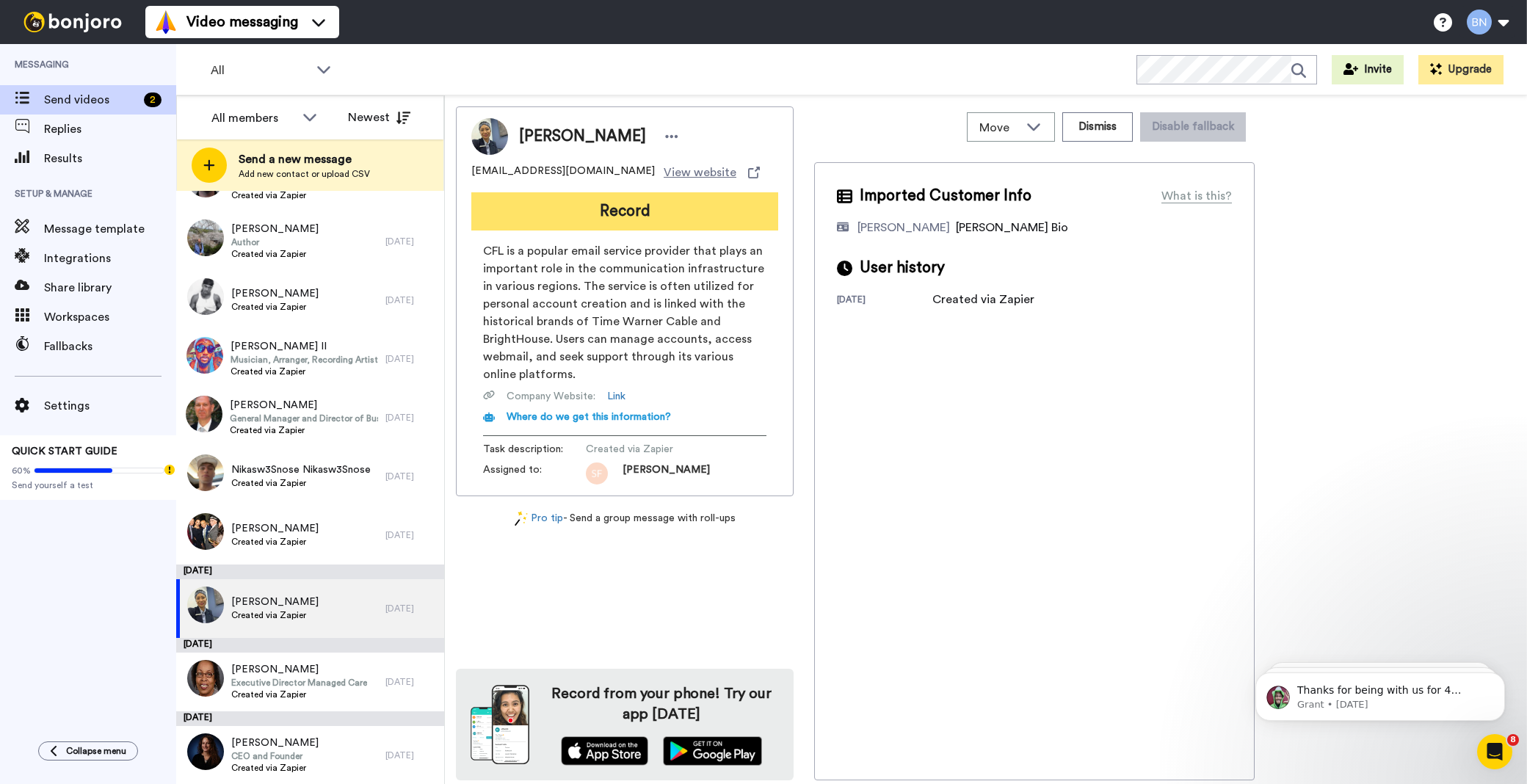
click at [659, 213] on button "Record" at bounding box center [624, 211] width 307 height 38
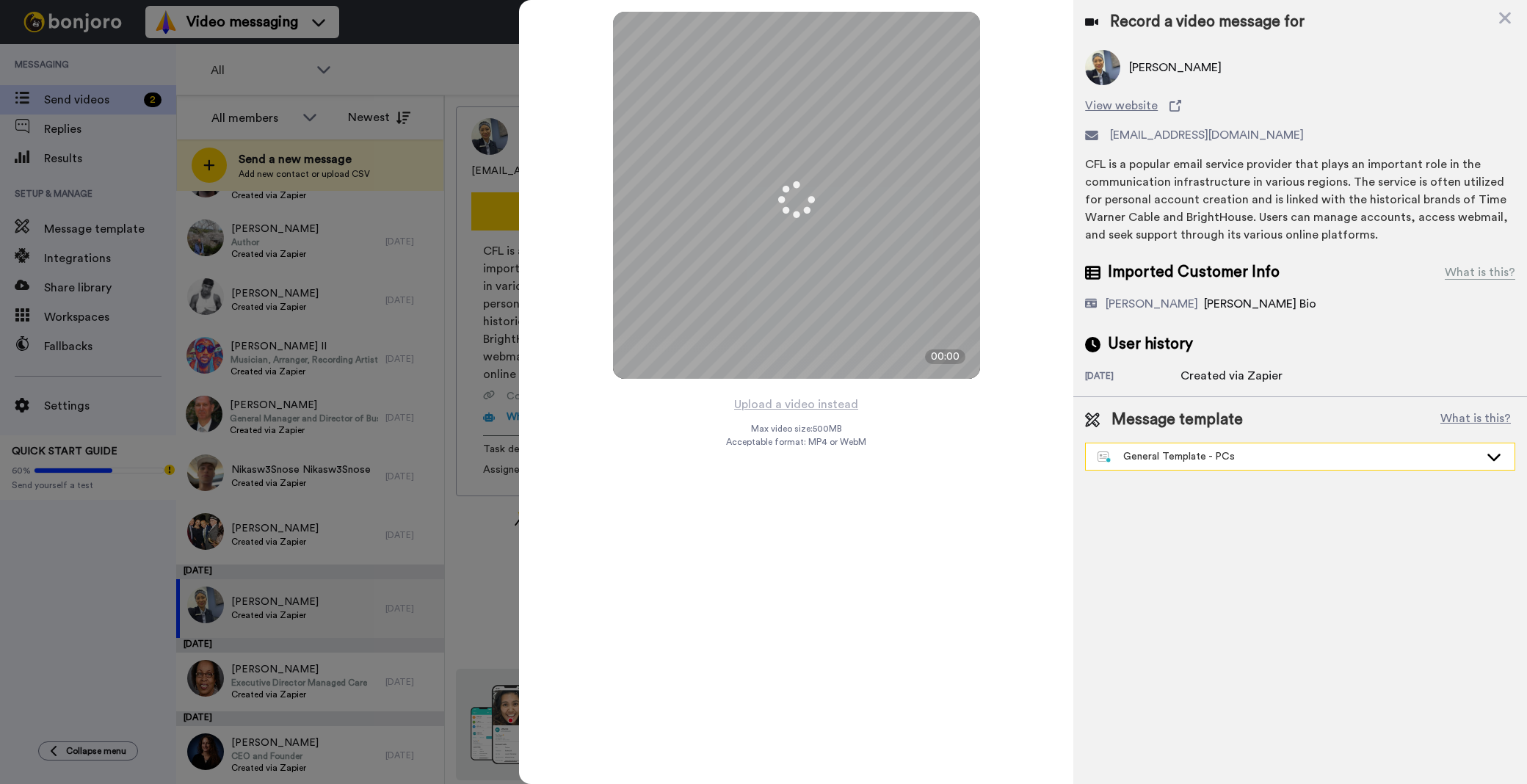
click at [1190, 450] on div "General Template - PCs" at bounding box center [1287, 457] width 382 height 15
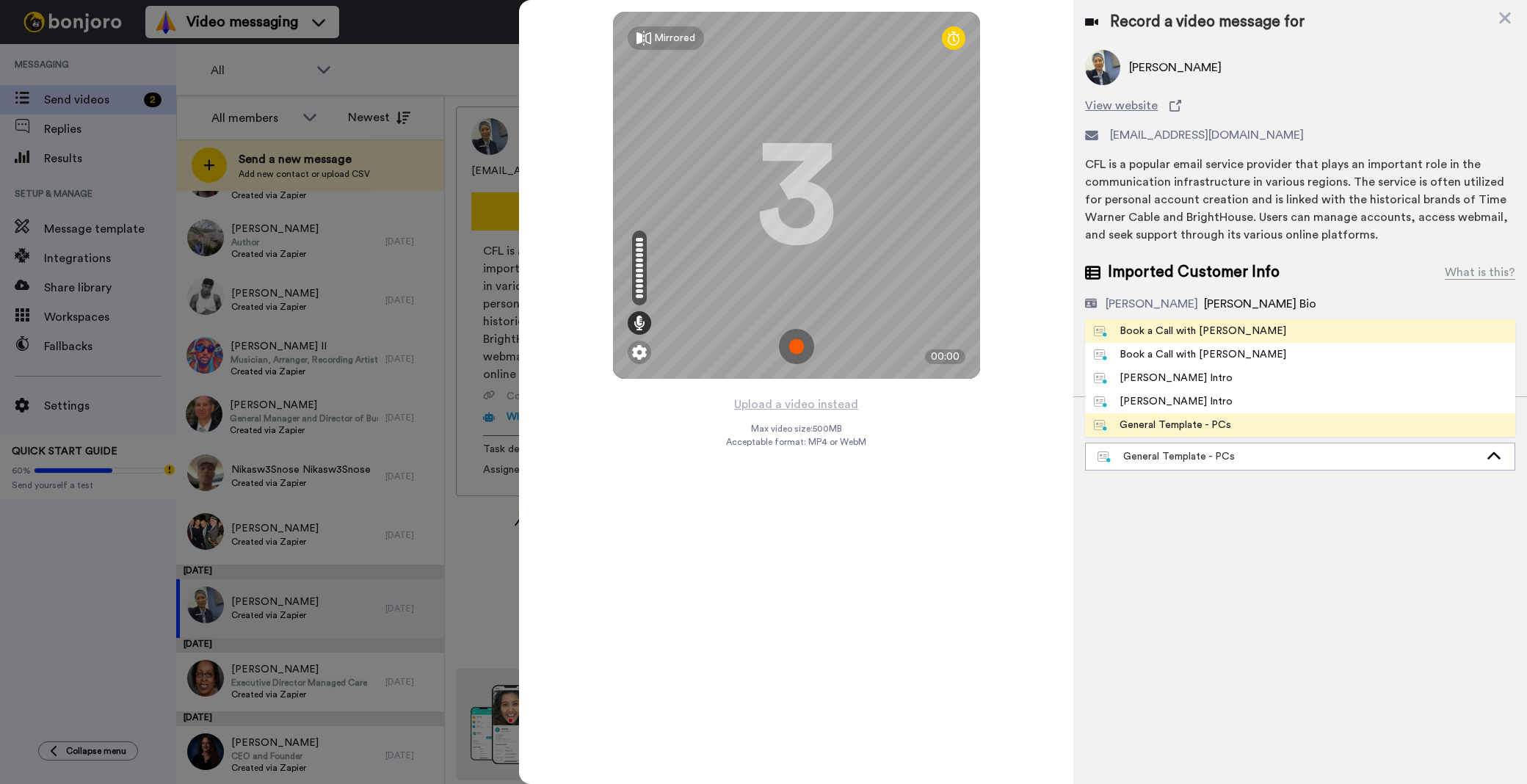
click at [1189, 338] on li "Book a Call with [PERSON_NAME]" at bounding box center [1299, 330] width 430 height 23
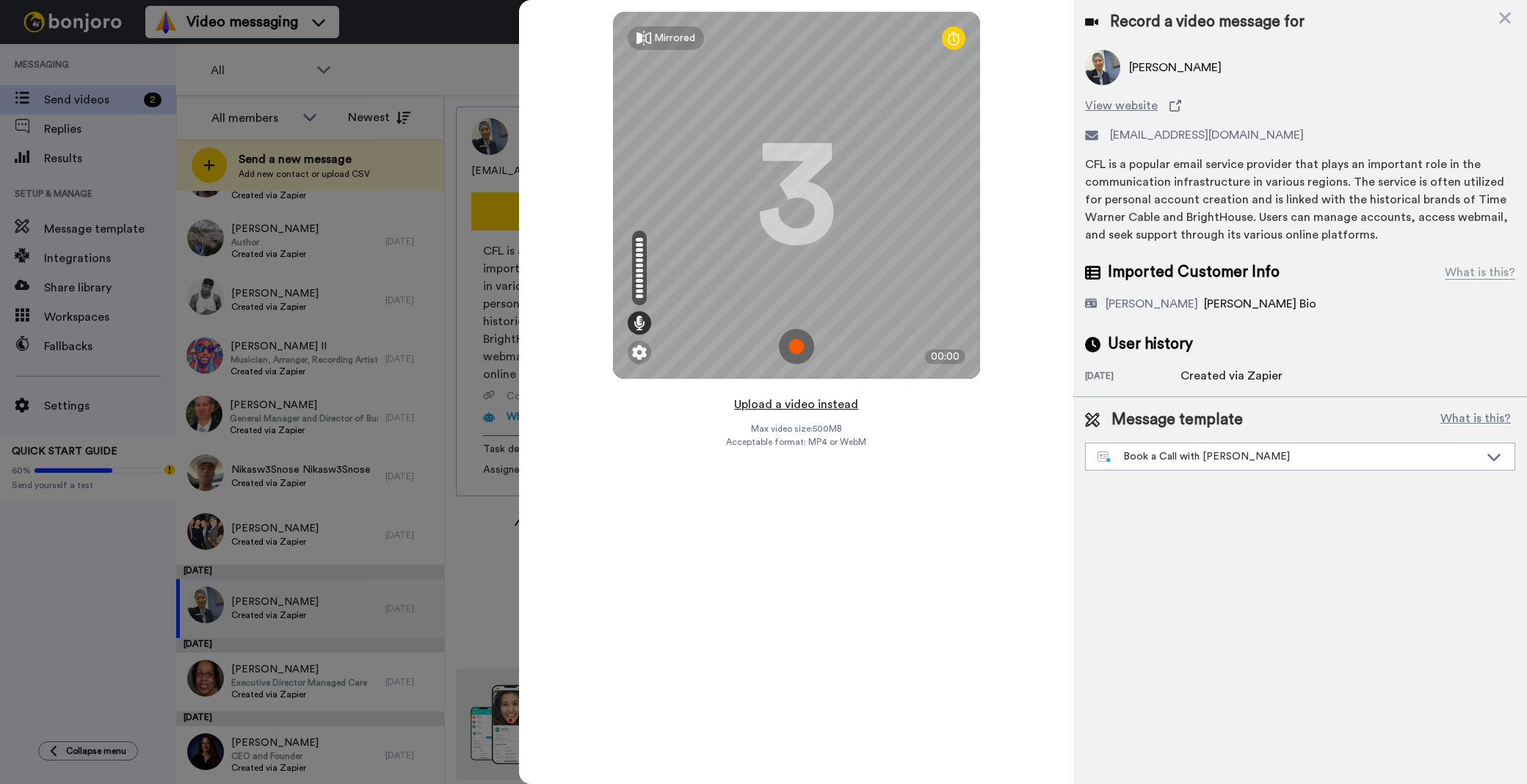
click at [748, 405] on button "Upload a video instead" at bounding box center [796, 404] width 133 height 19
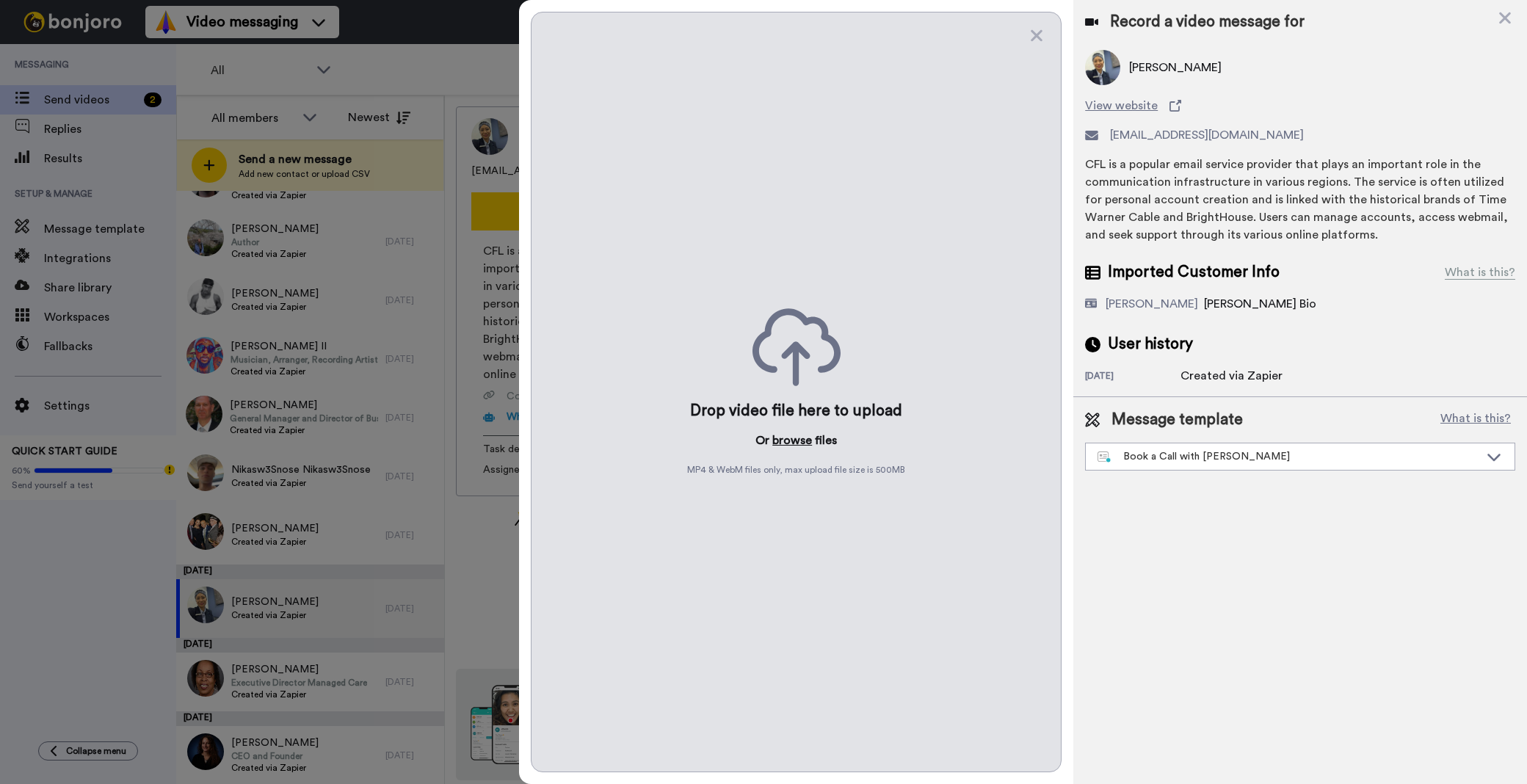
click at [794, 436] on button "browse" at bounding box center [792, 440] width 40 height 18
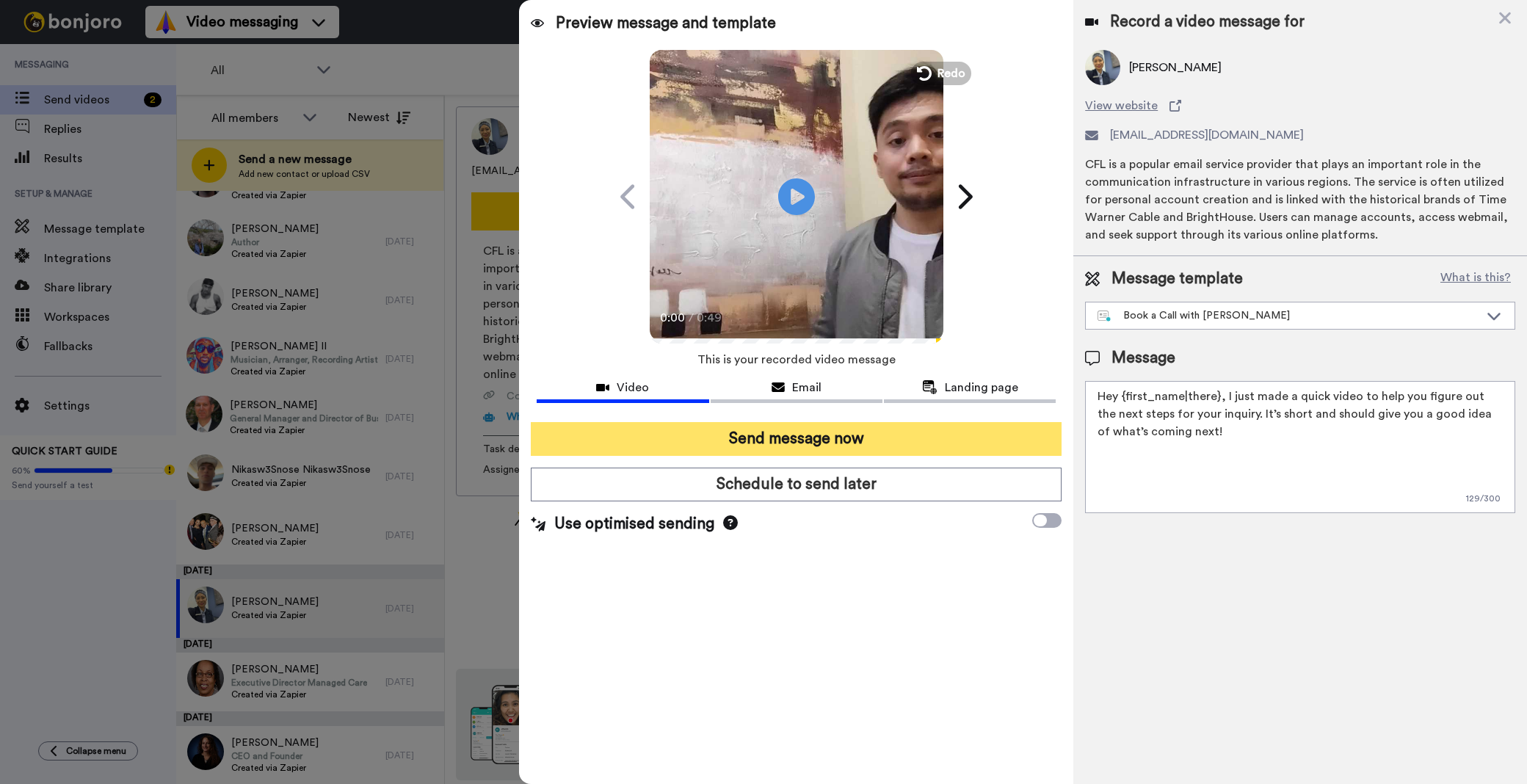
click at [800, 438] on button "Send message now" at bounding box center [796, 438] width 531 height 34
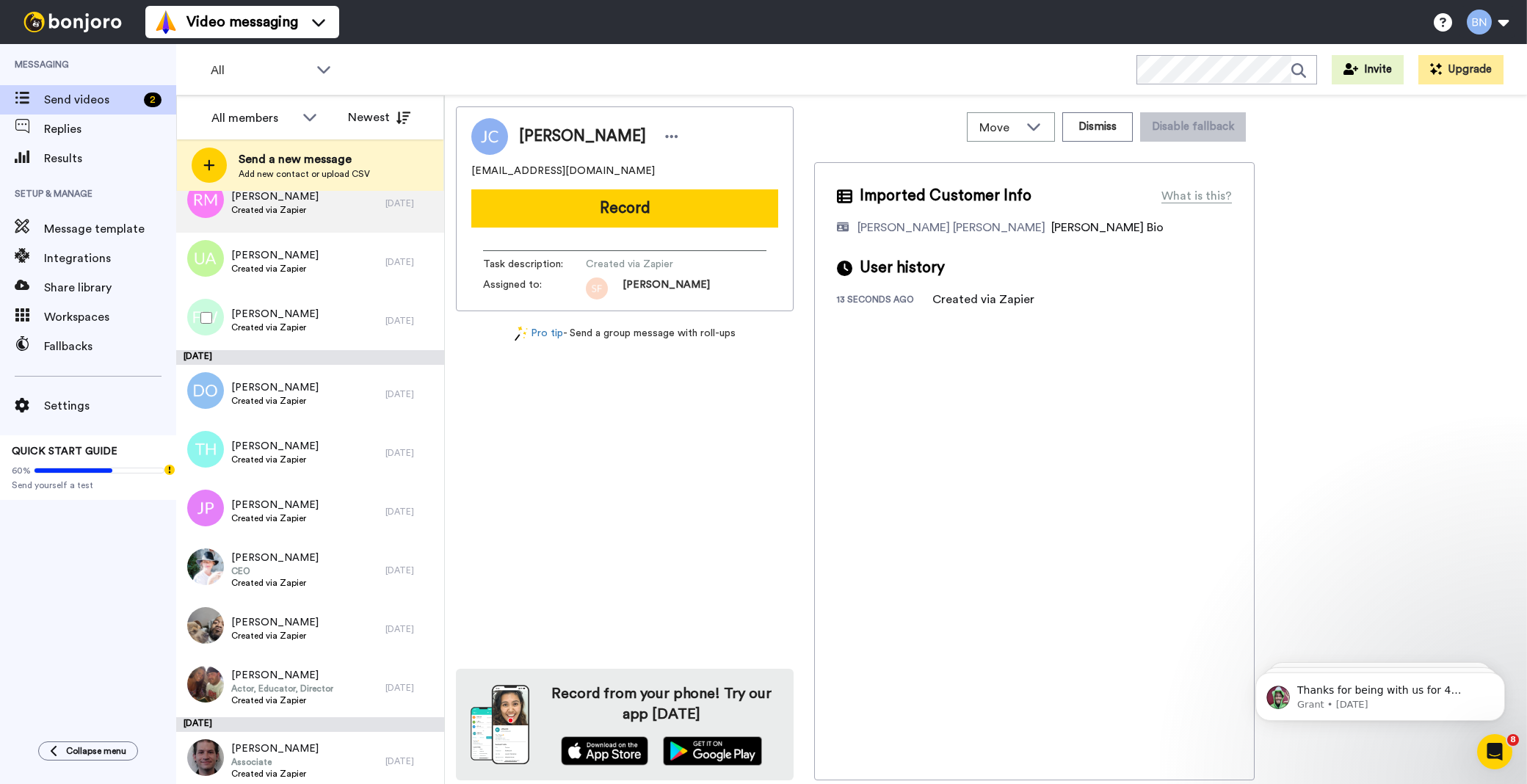
scroll to position [3325, 0]
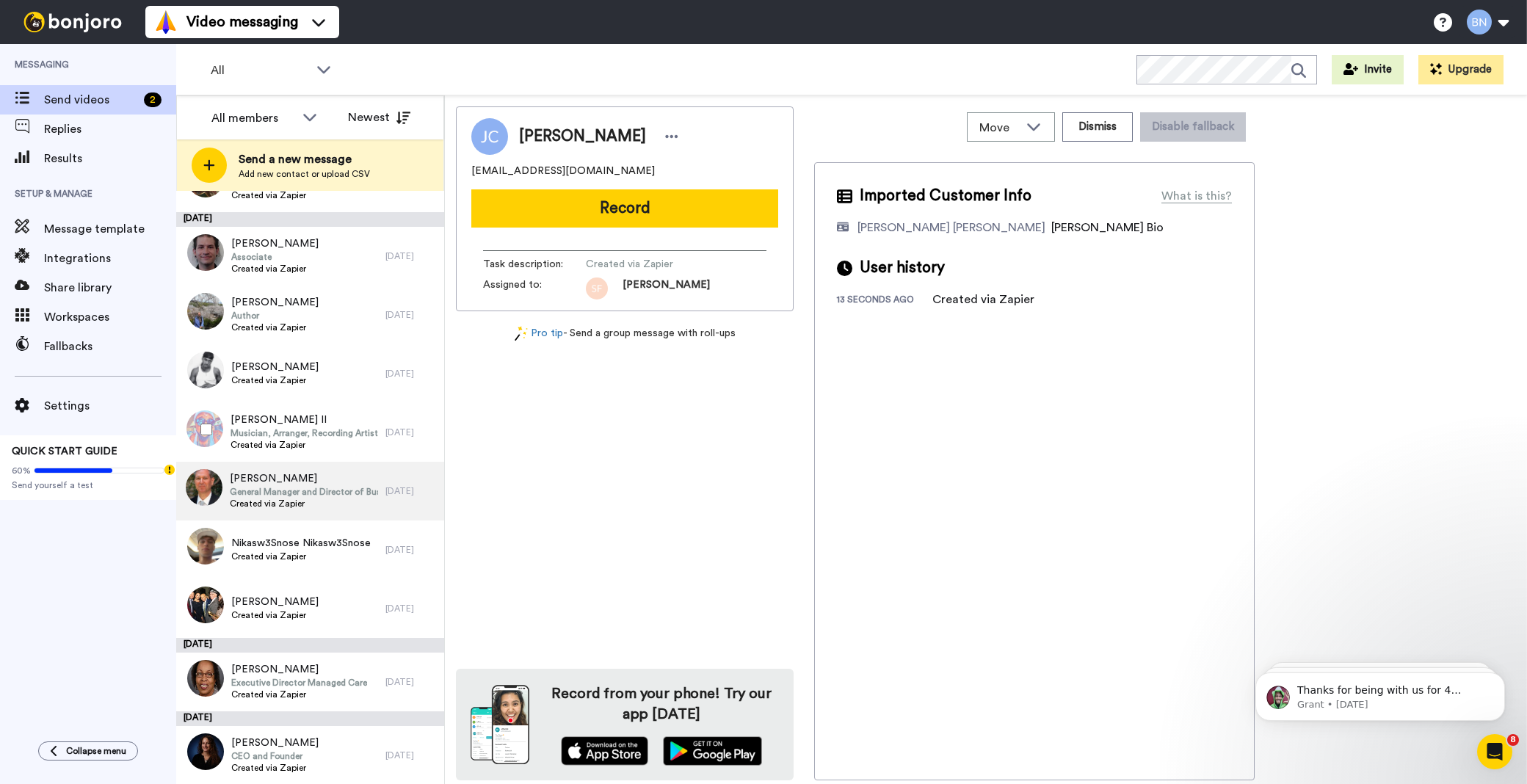
drag, startPoint x: 341, startPoint y: 423, endPoint x: 341, endPoint y: 484, distance: 61.0
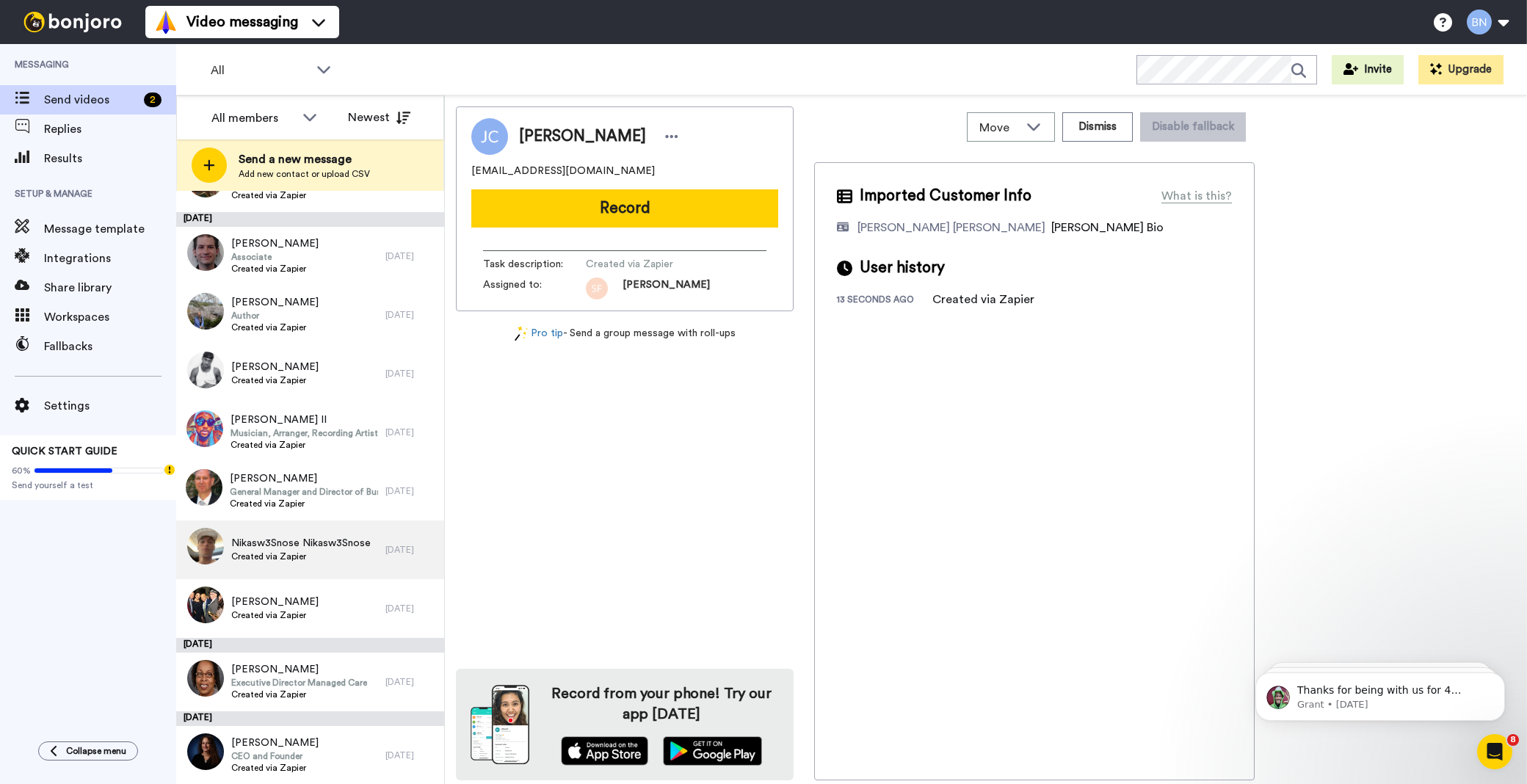
drag, startPoint x: 341, startPoint y: 484, endPoint x: 315, endPoint y: 559, distance: 79.4
click at [315, 559] on span "Created via Zapier" at bounding box center [301, 556] width 140 height 12
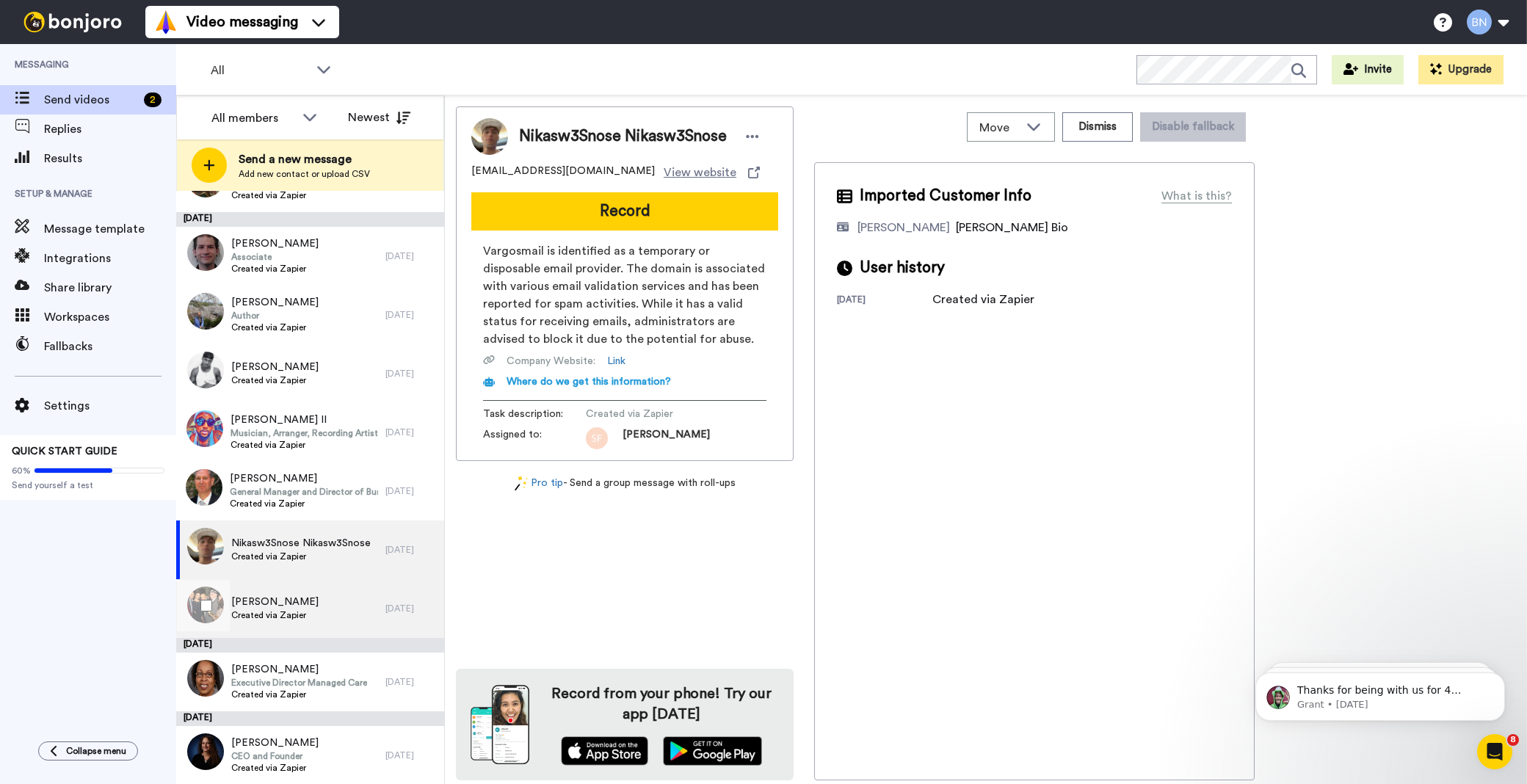
click at [289, 632] on div "Qiana Feemster-Wright Created via Zapier" at bounding box center [280, 607] width 209 height 58
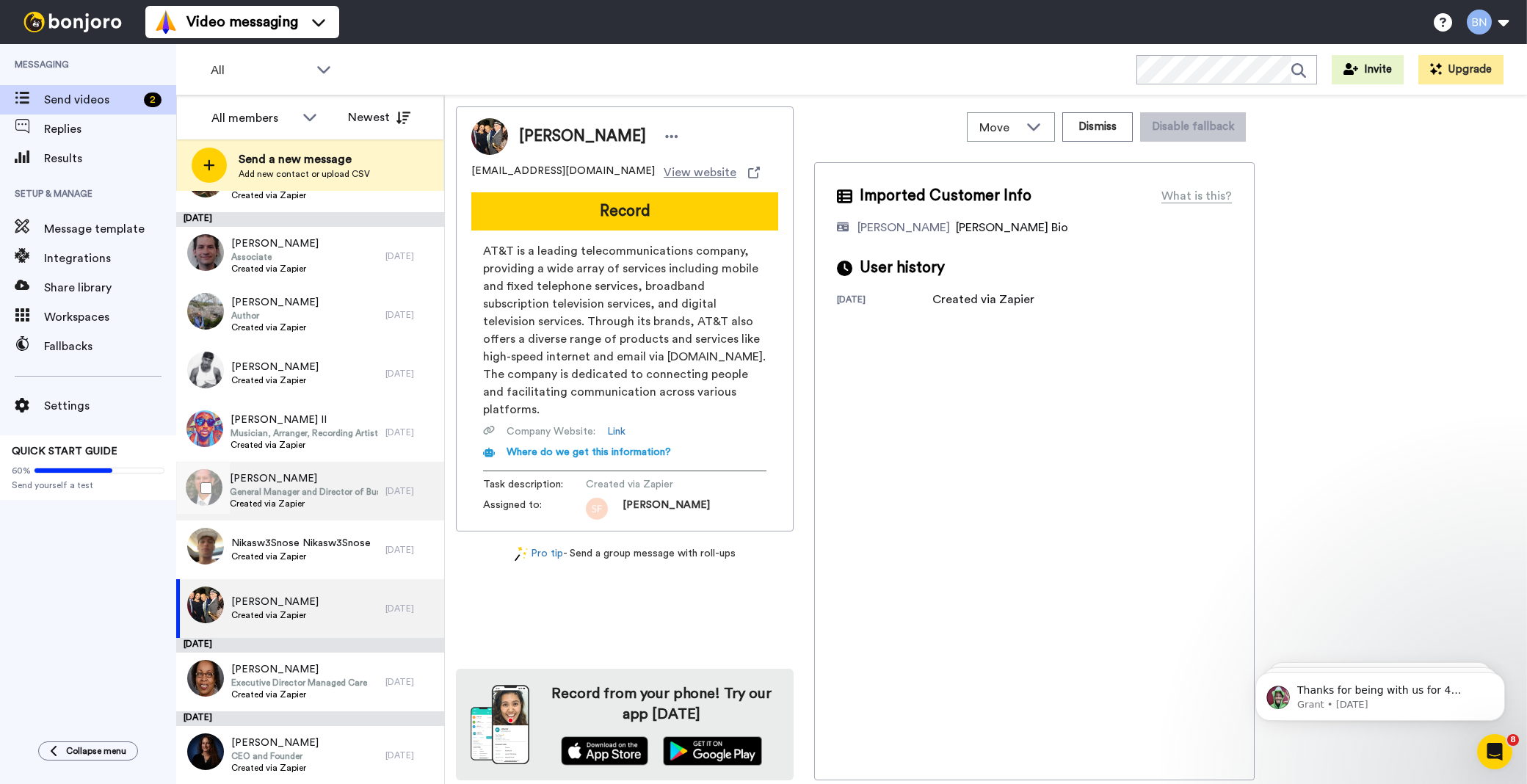
click at [254, 489] on span "General Manager and Director of Business Development" at bounding box center [303, 491] width 148 height 12
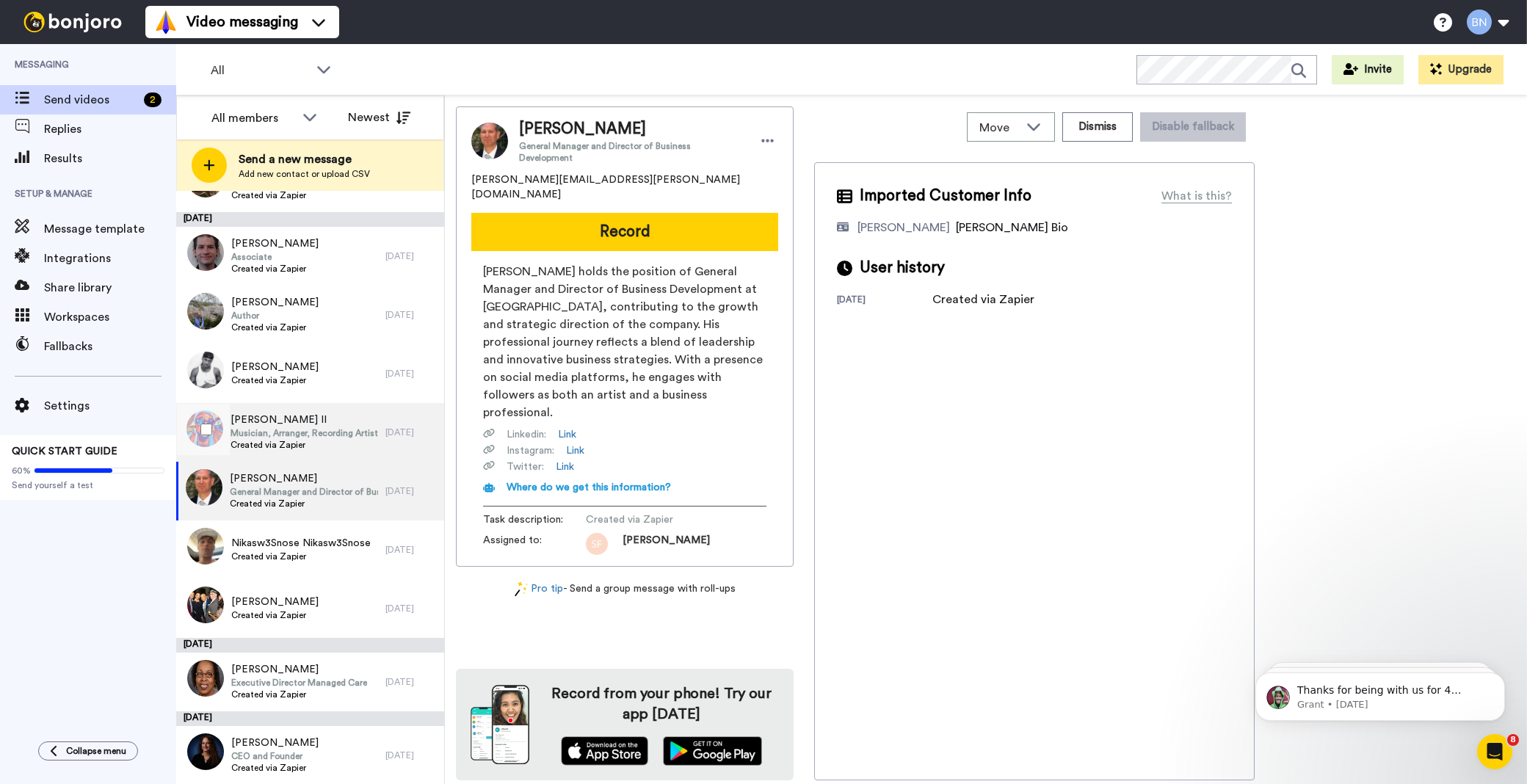
click at [260, 428] on span "Musician, Arranger, Recording Artist, Composer" at bounding box center [304, 433] width 148 height 12
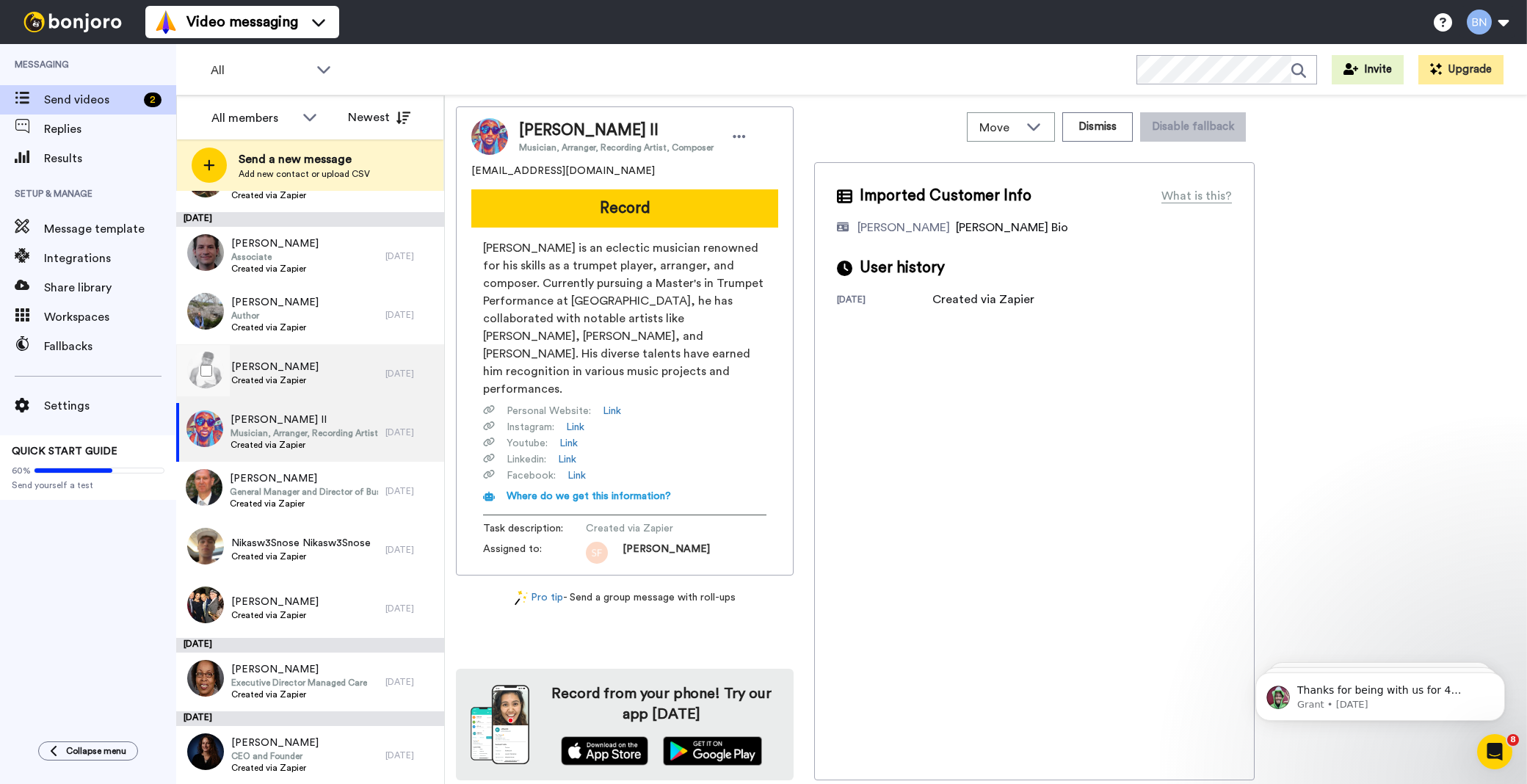
click at [270, 376] on span "Created via Zapier" at bounding box center [275, 380] width 87 height 12
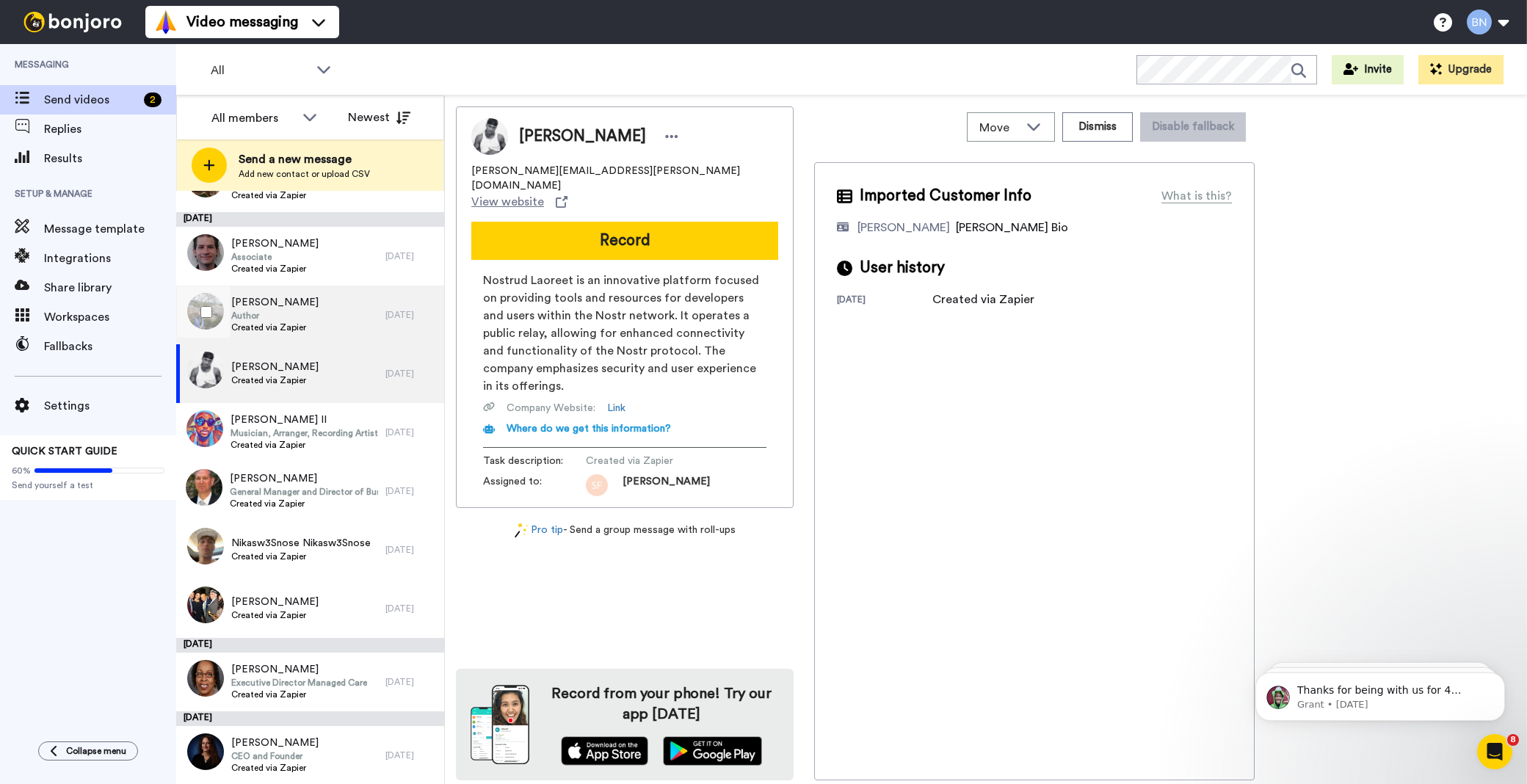
click at [247, 313] on span "Author" at bounding box center [275, 315] width 87 height 12
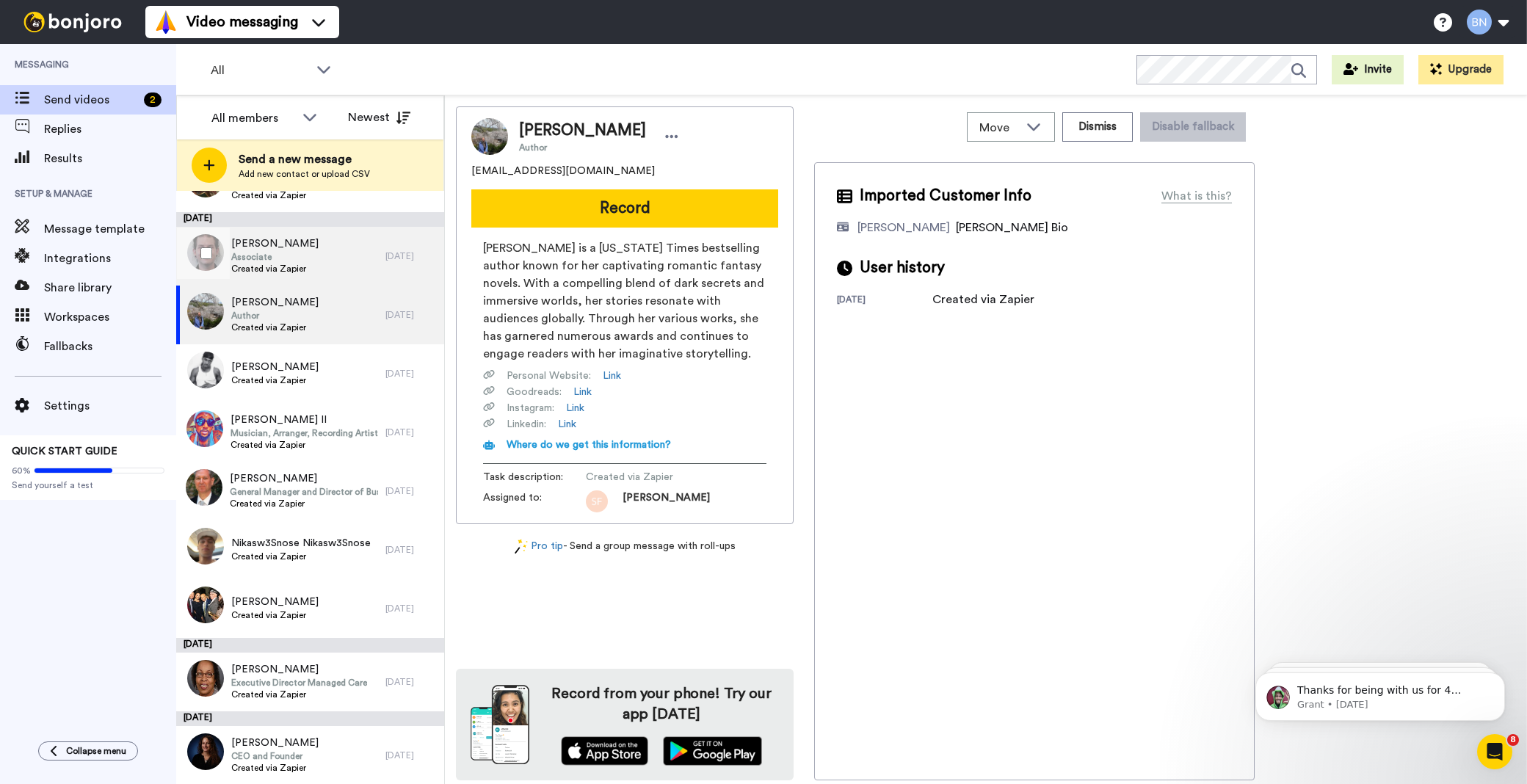
click at [289, 242] on span "[PERSON_NAME]" at bounding box center [275, 244] width 87 height 15
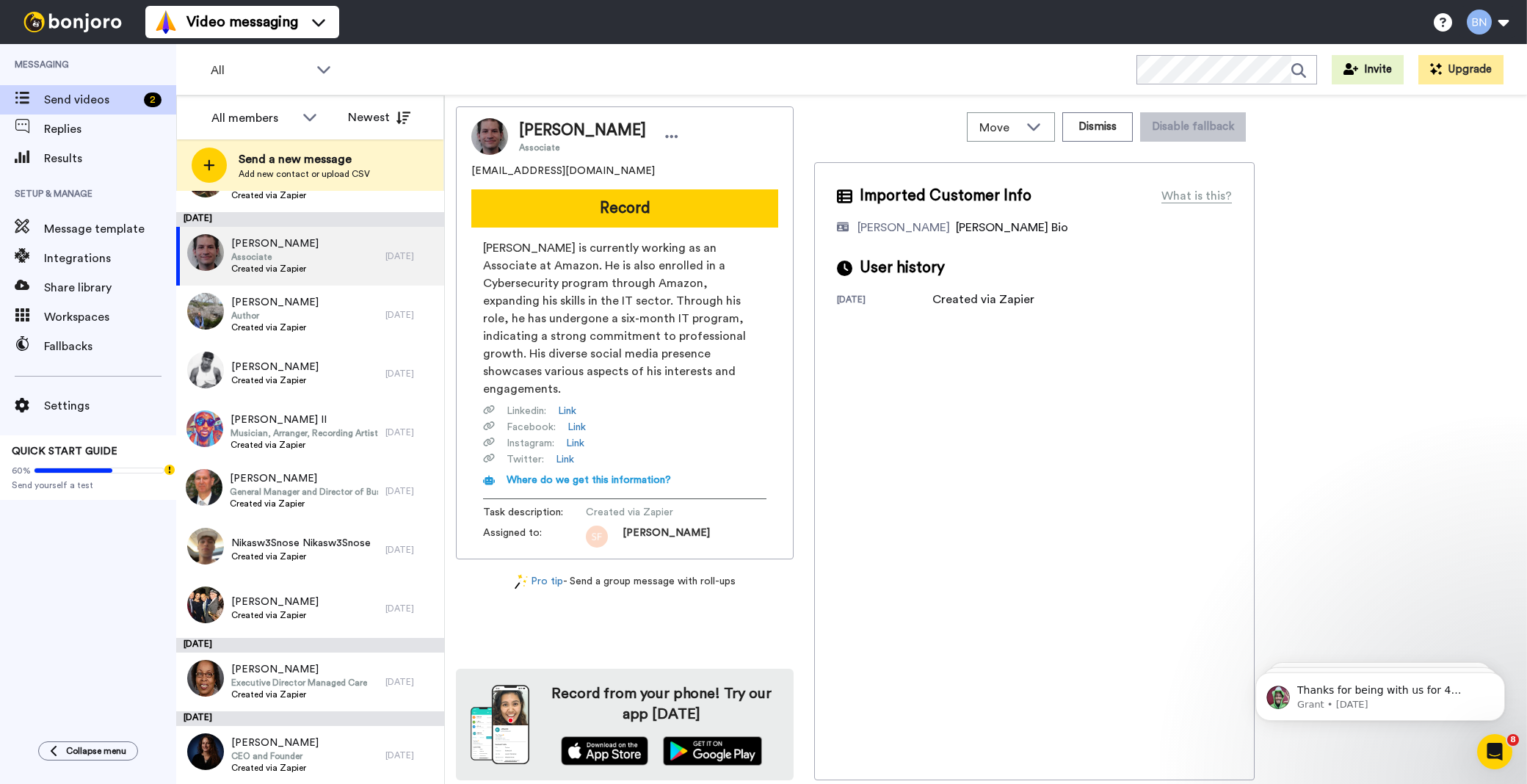
click at [1130, 508] on div "Imported Customer Info What is this? Bruce Navarro Bonjoro Assignee Bio User hi…" at bounding box center [1034, 471] width 440 height 618
click at [358, 325] on div "Mary Pearson Author Created via Zapier" at bounding box center [280, 314] width 209 height 58
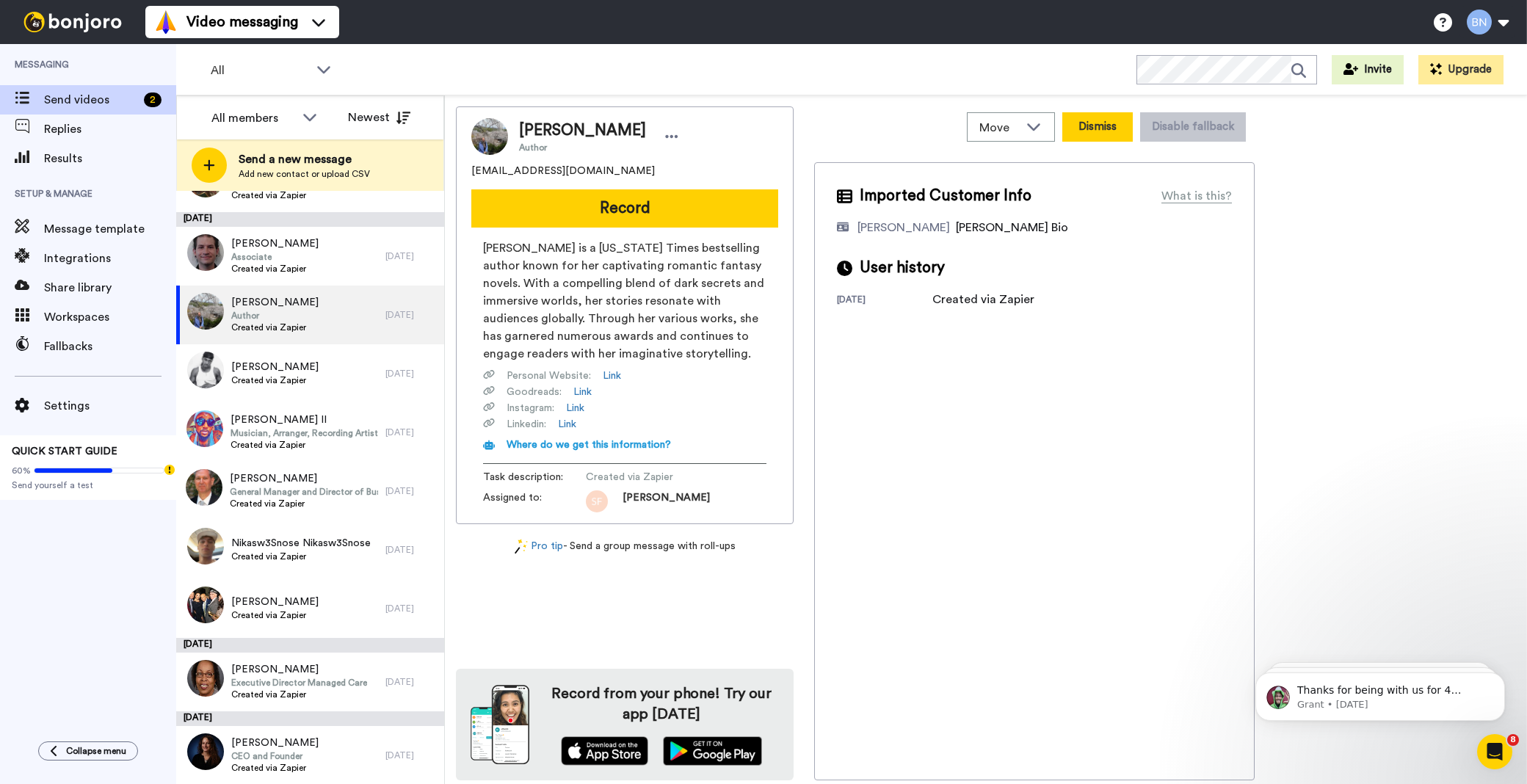
click at [1119, 128] on button "Dismiss" at bounding box center [1097, 127] width 70 height 30
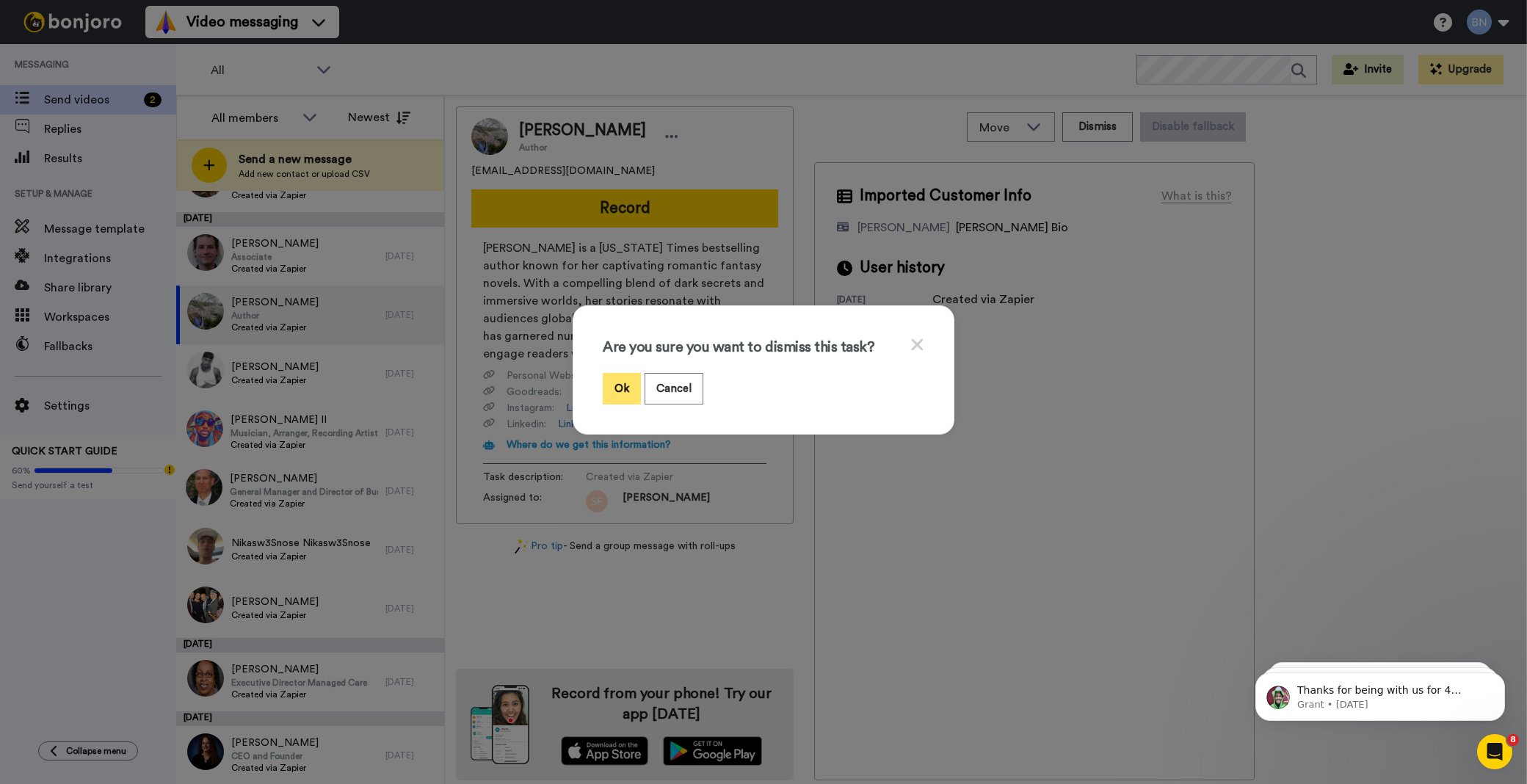
click at [613, 386] on button "Ok" at bounding box center [622, 388] width 38 height 31
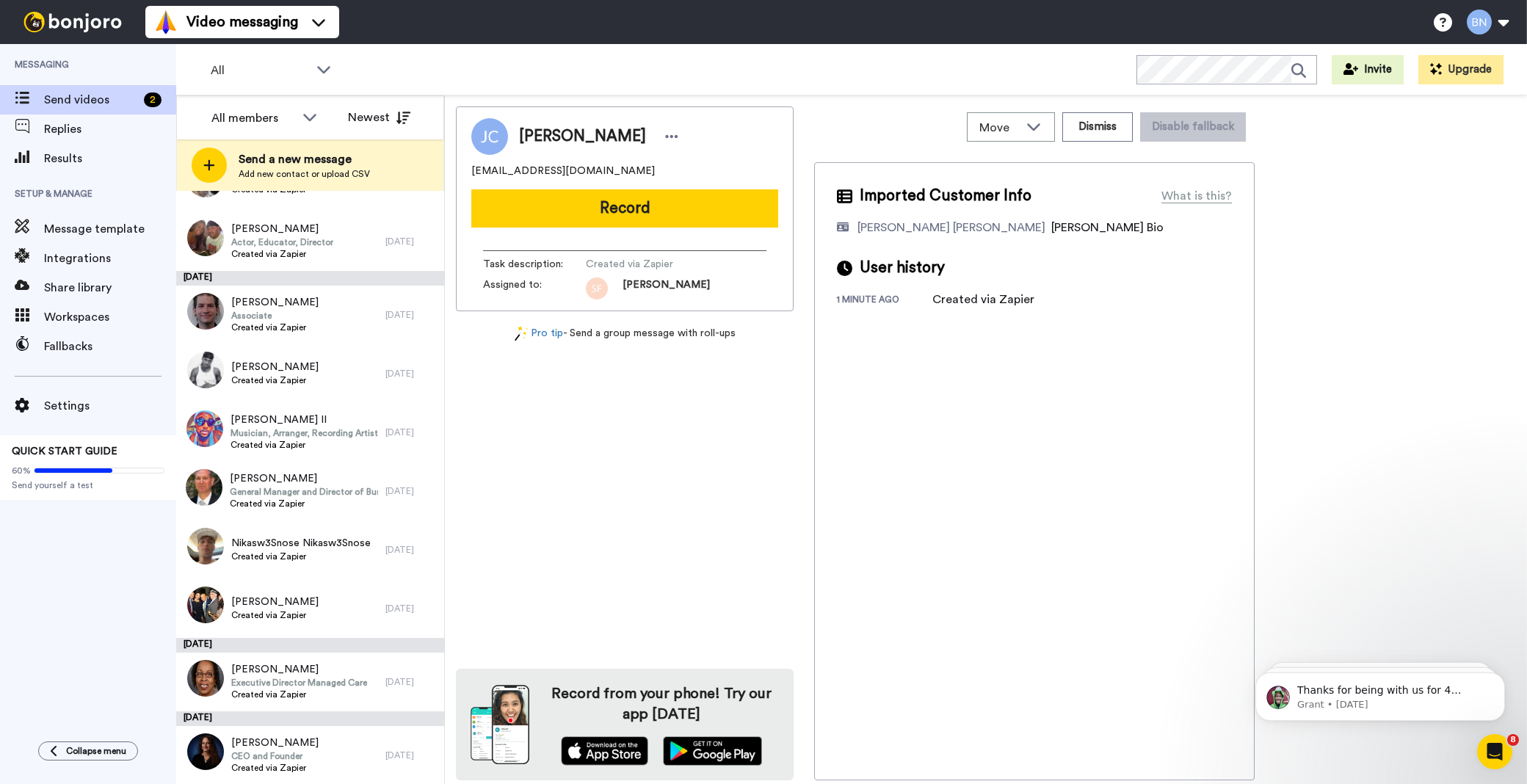
scroll to position [3265, 0]
